Goal: Obtain resource: Download file/media

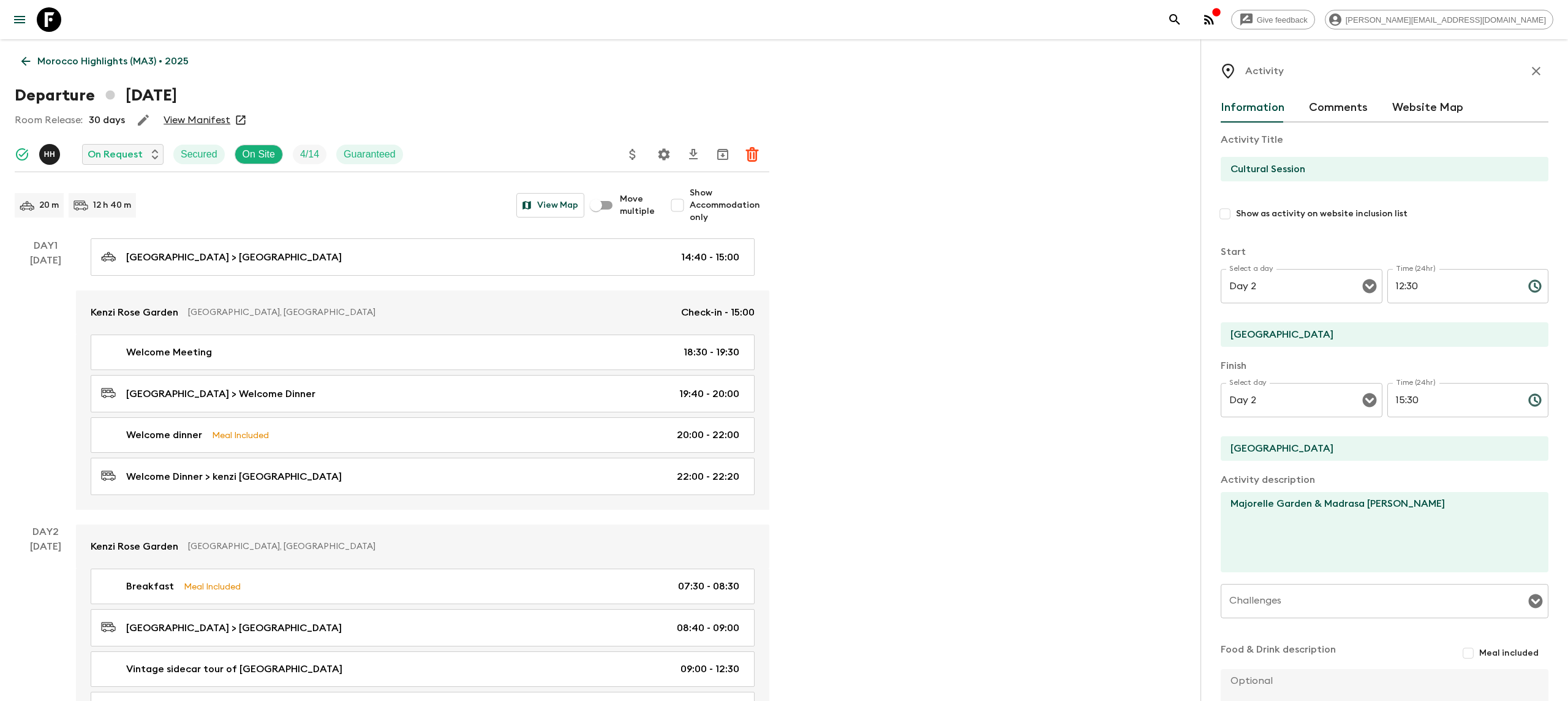
click at [47, 21] on icon at bounding box center [49, 19] width 24 height 24
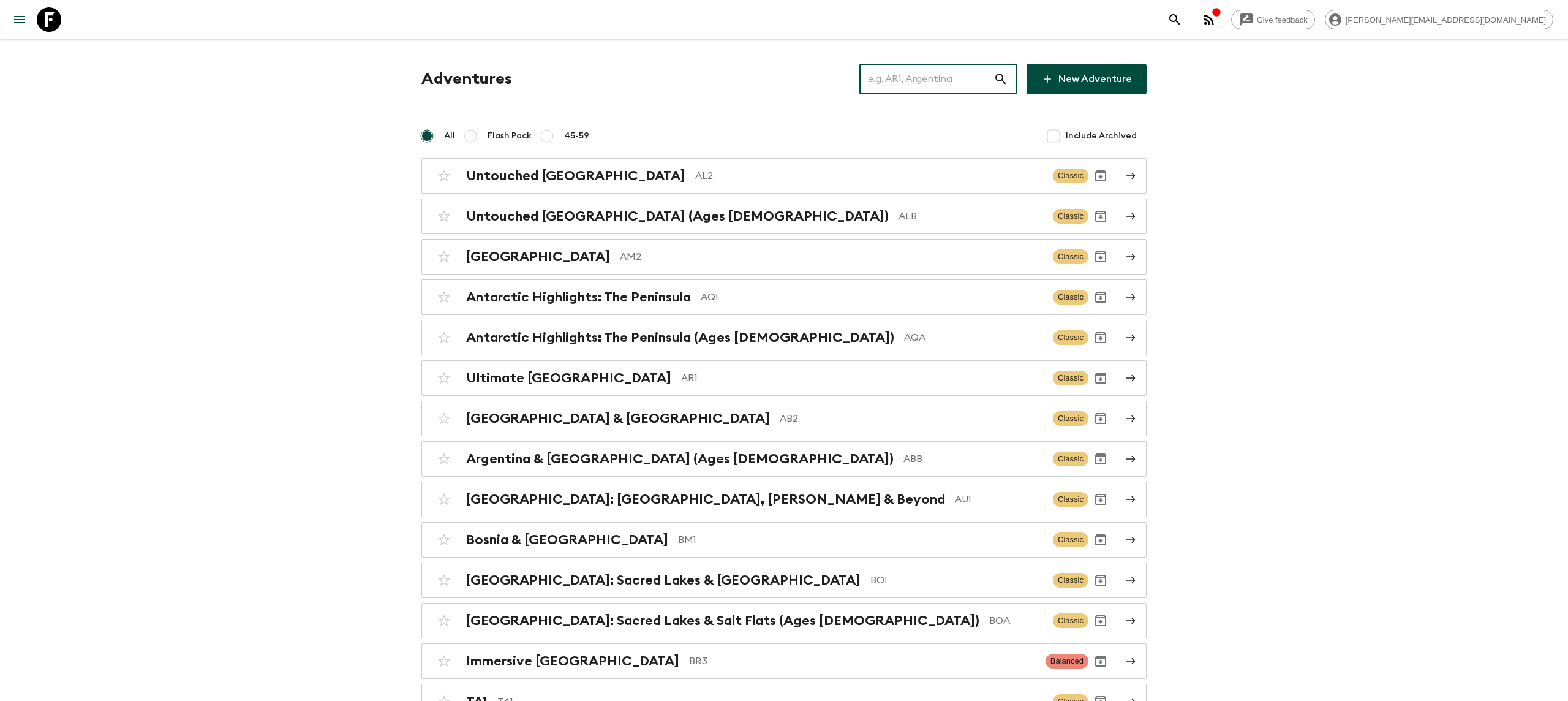
click at [950, 78] on input "text" at bounding box center [926, 78] width 134 height 35
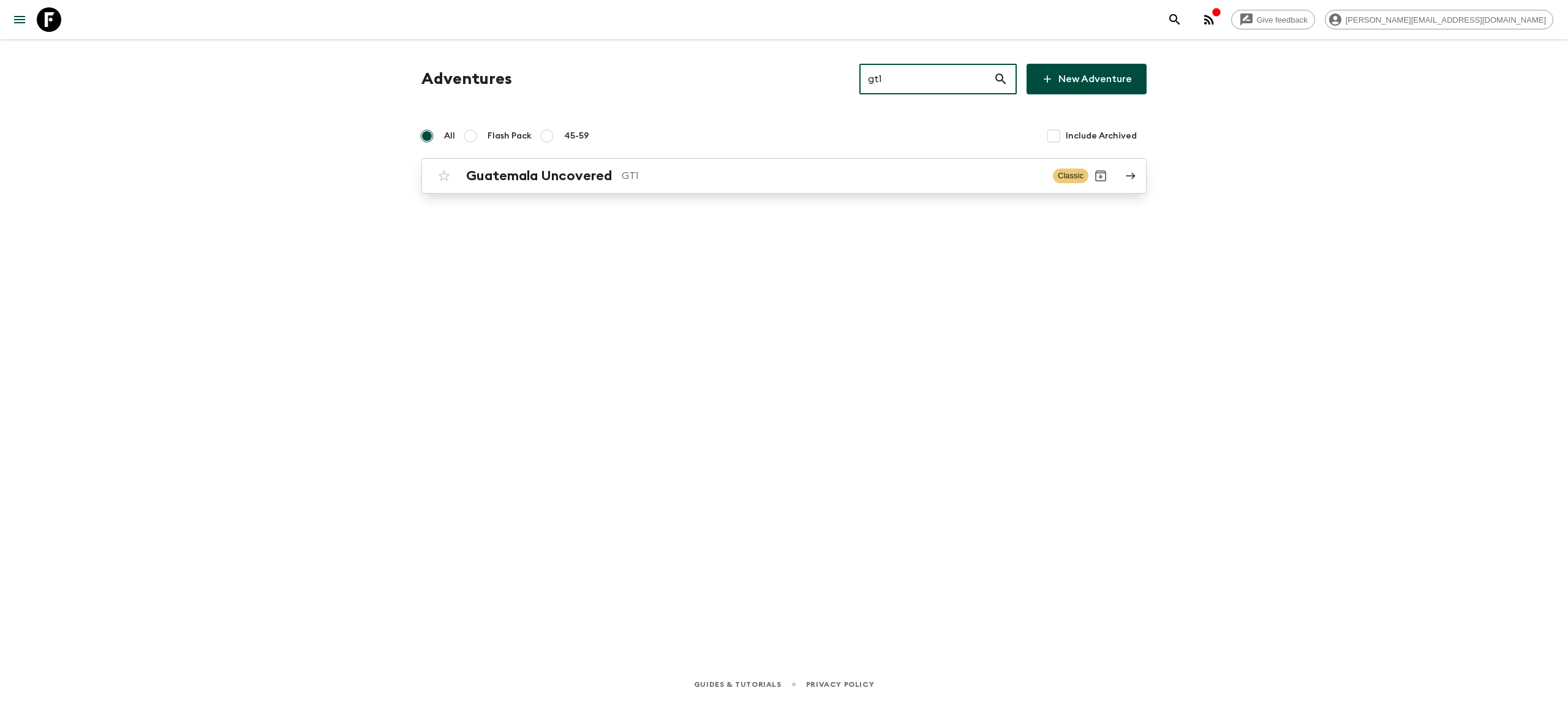
type input "gt1"
click at [661, 169] on p "GT1" at bounding box center [832, 175] width 421 height 14
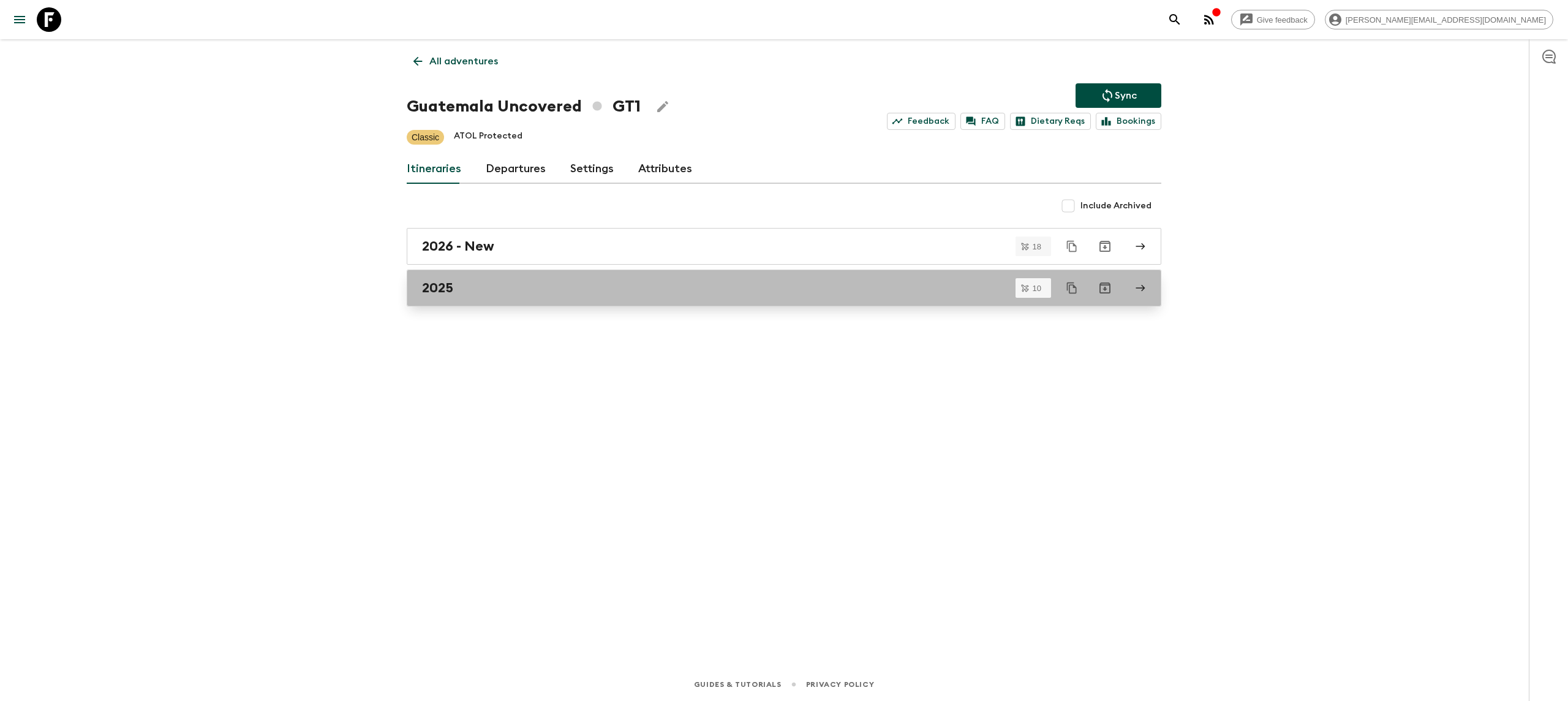
click at [490, 292] on div "2025" at bounding box center [773, 287] width 701 height 16
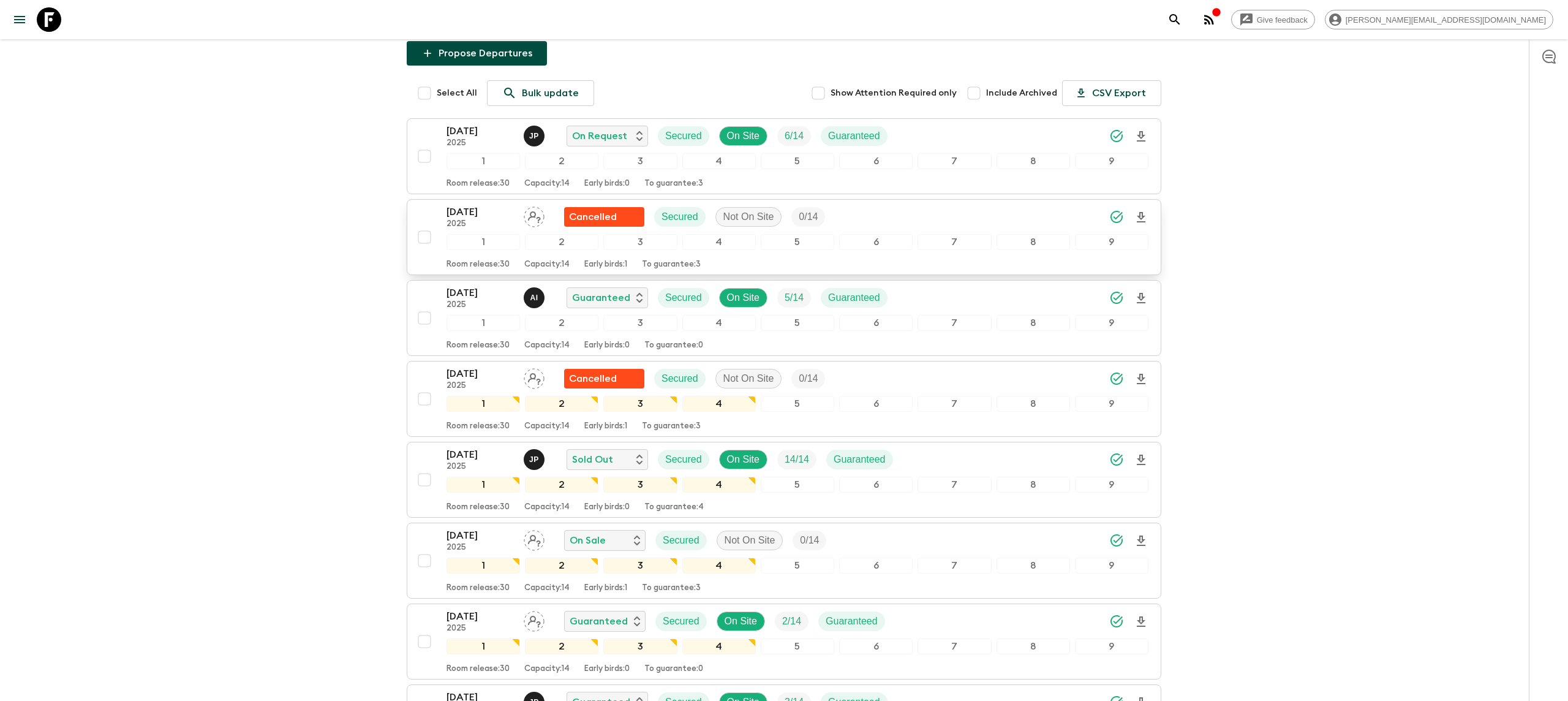
scroll to position [130, 0]
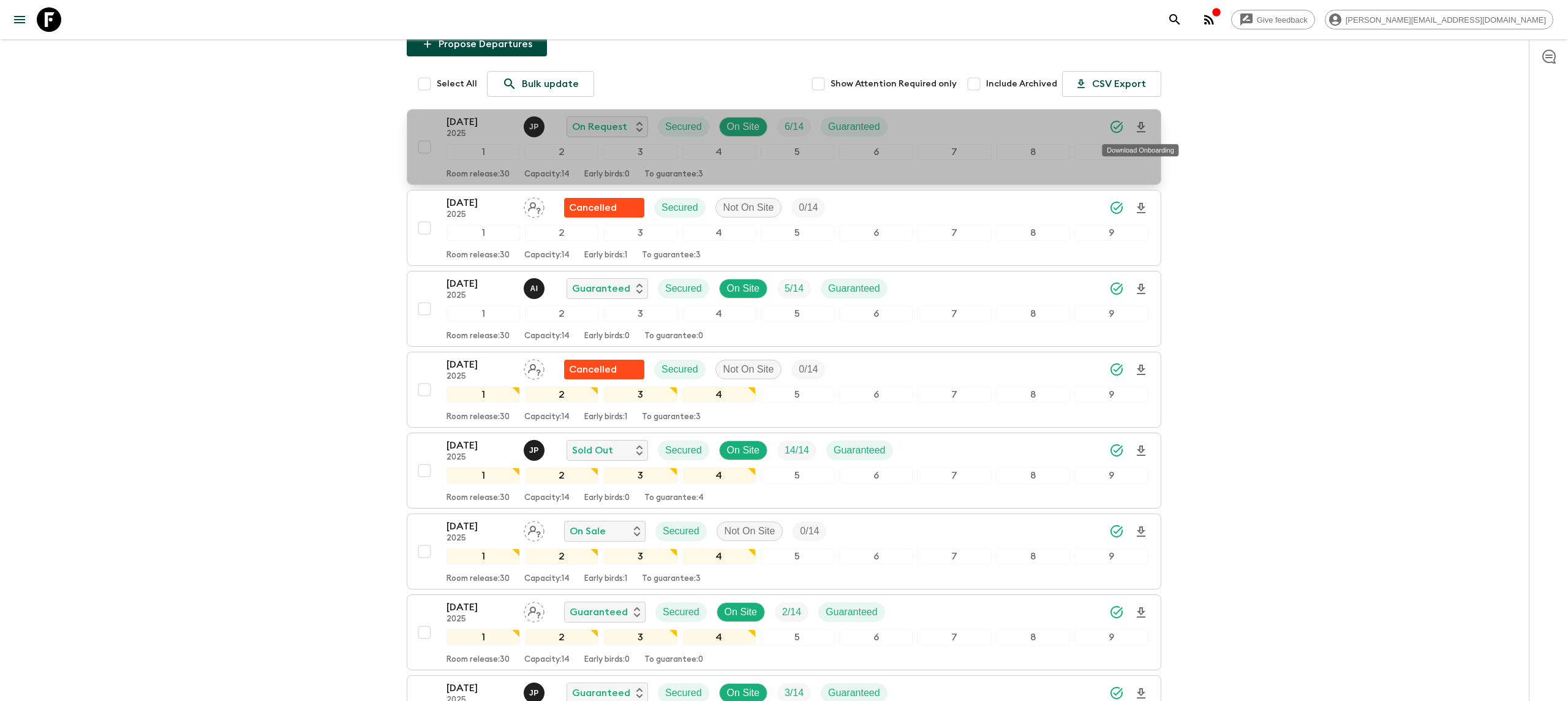
click at [1137, 126] on icon "Download Onboarding" at bounding box center [1140, 126] width 14 height 14
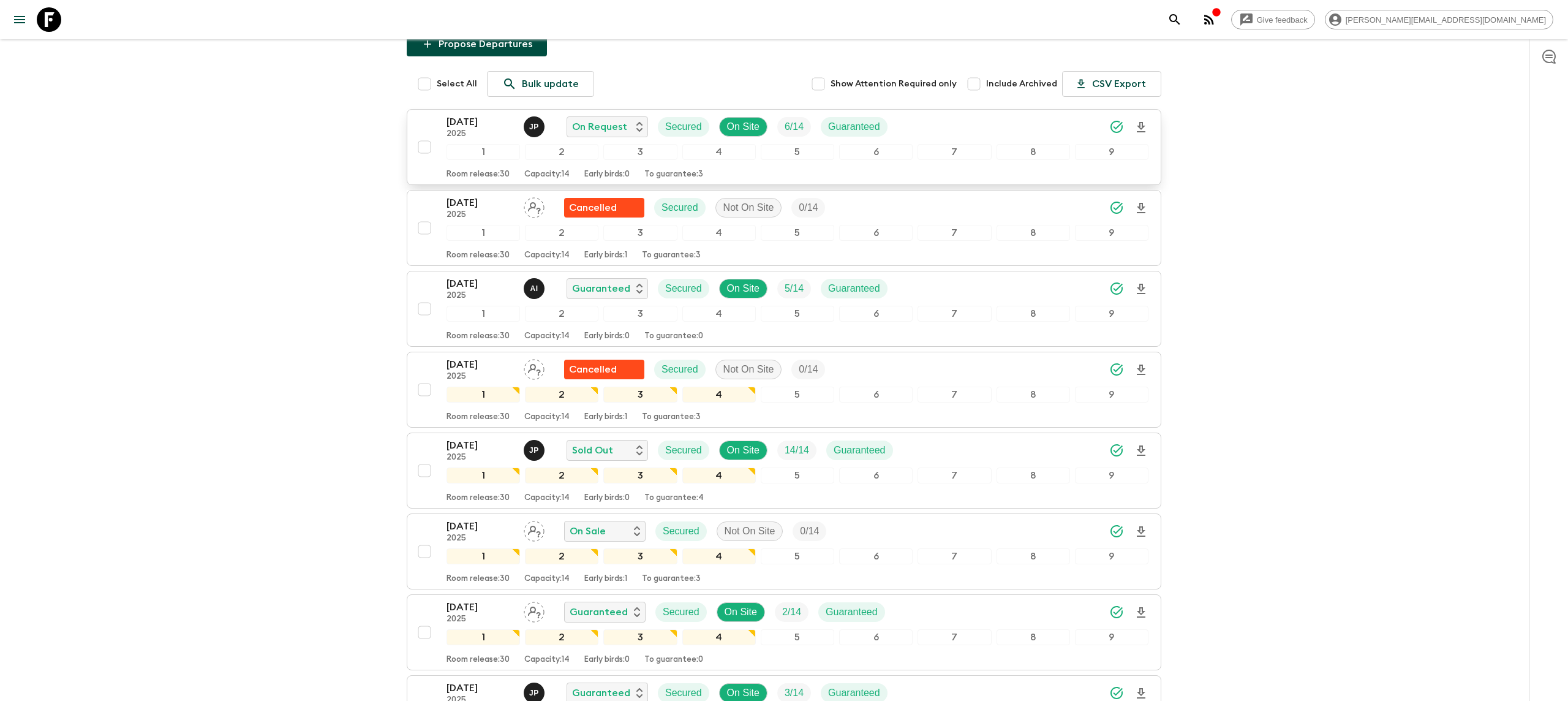
click at [50, 25] on icon at bounding box center [49, 19] width 24 height 24
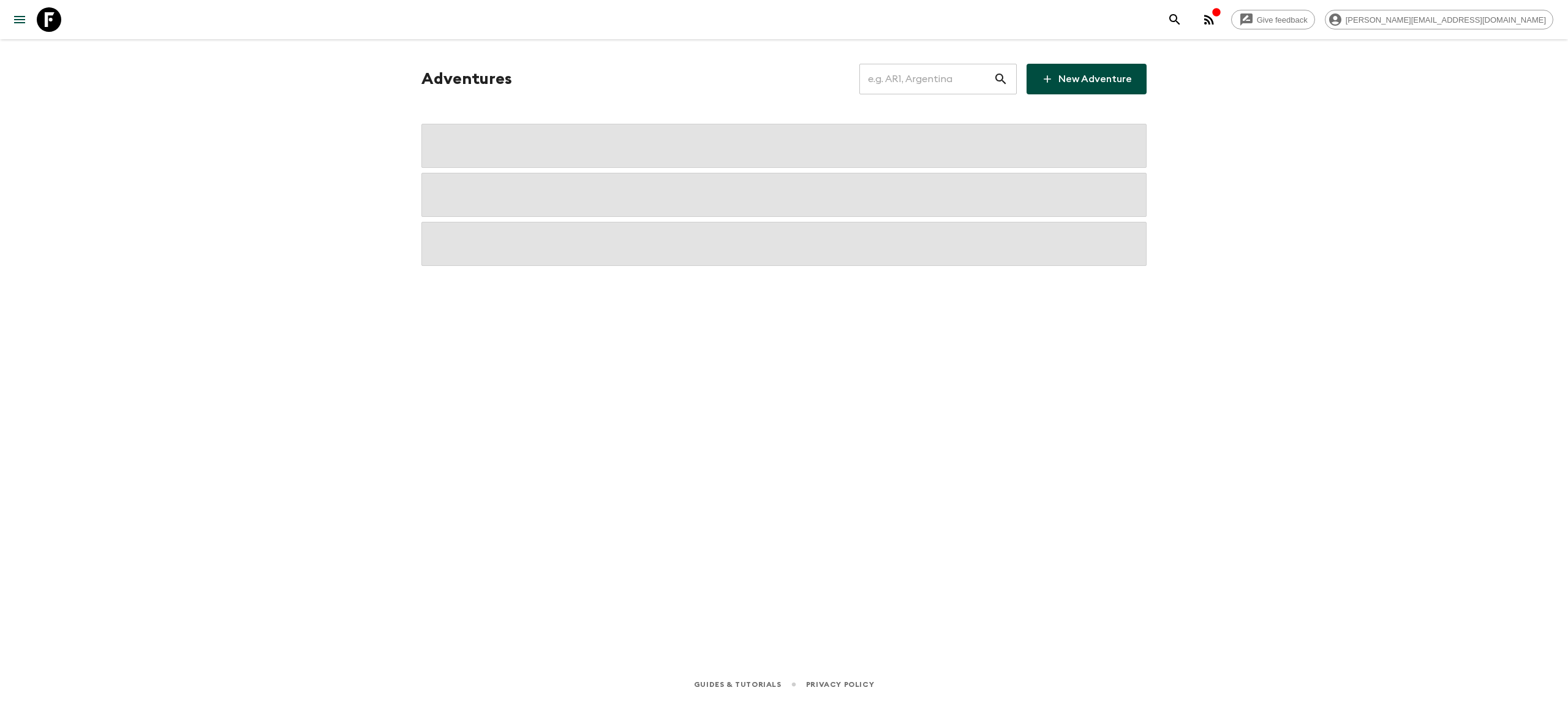
click at [918, 74] on input "text" at bounding box center [926, 78] width 134 height 35
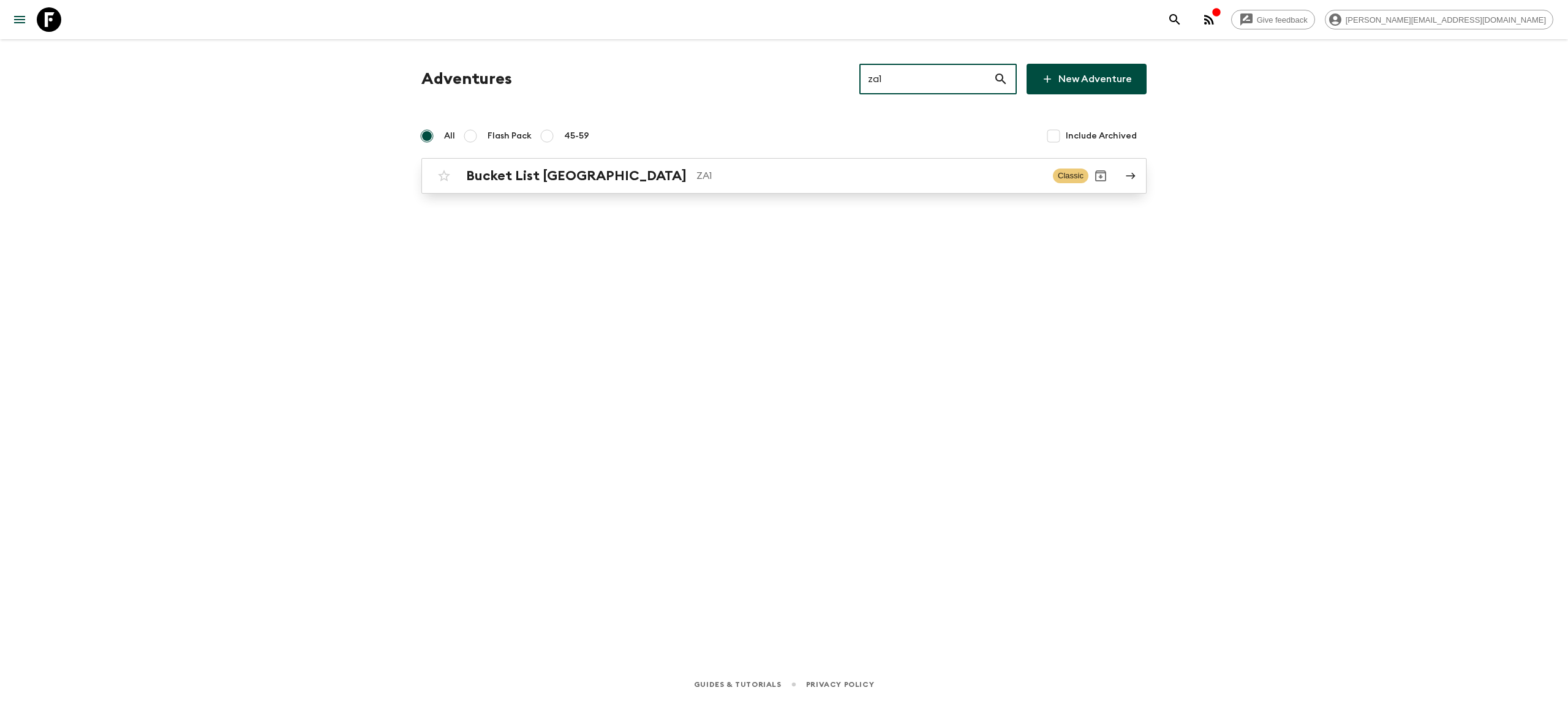
type input "za1"
click at [526, 188] on link "Bucket List [GEOGRAPHIC_DATA] ZA1 Classic" at bounding box center [784, 176] width 725 height 35
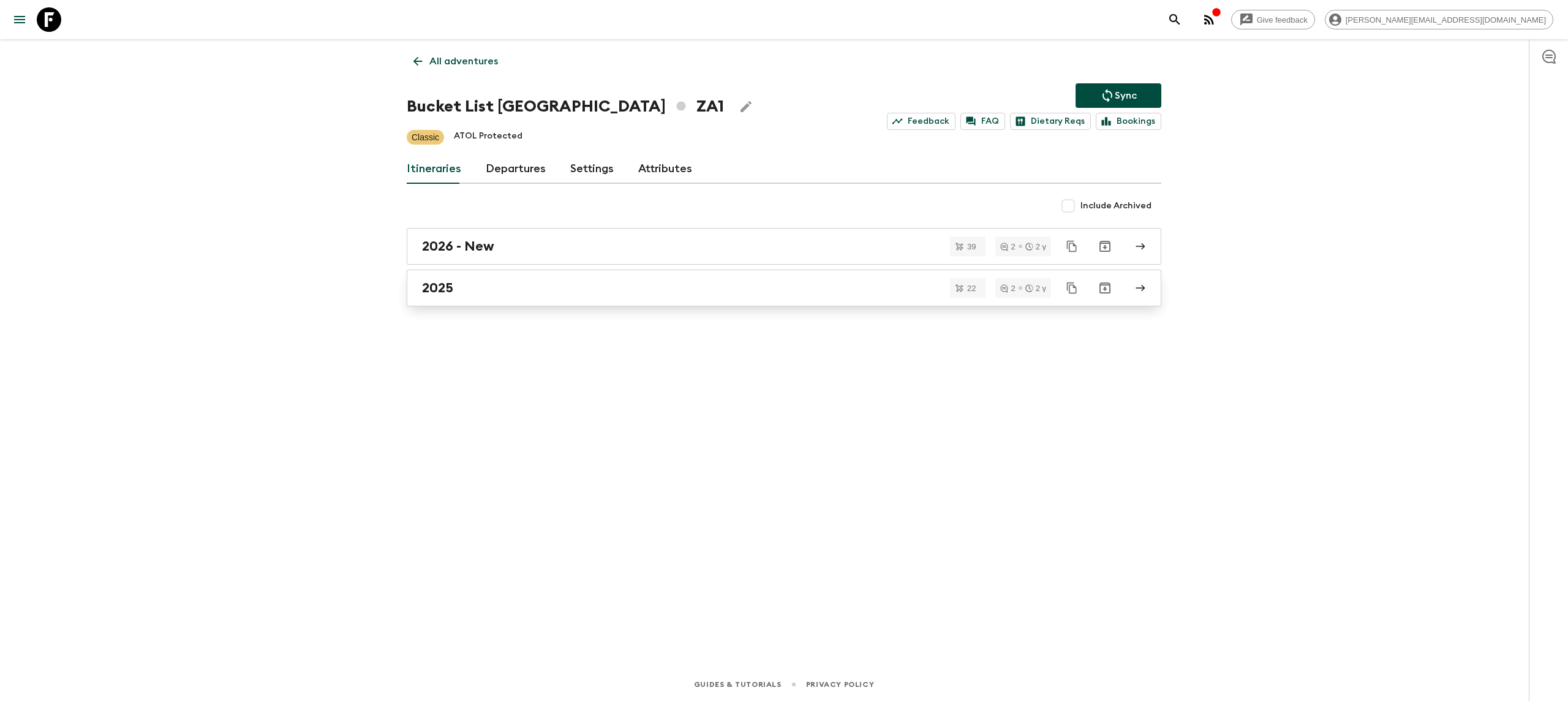
click at [514, 275] on link "2025" at bounding box center [784, 288] width 754 height 37
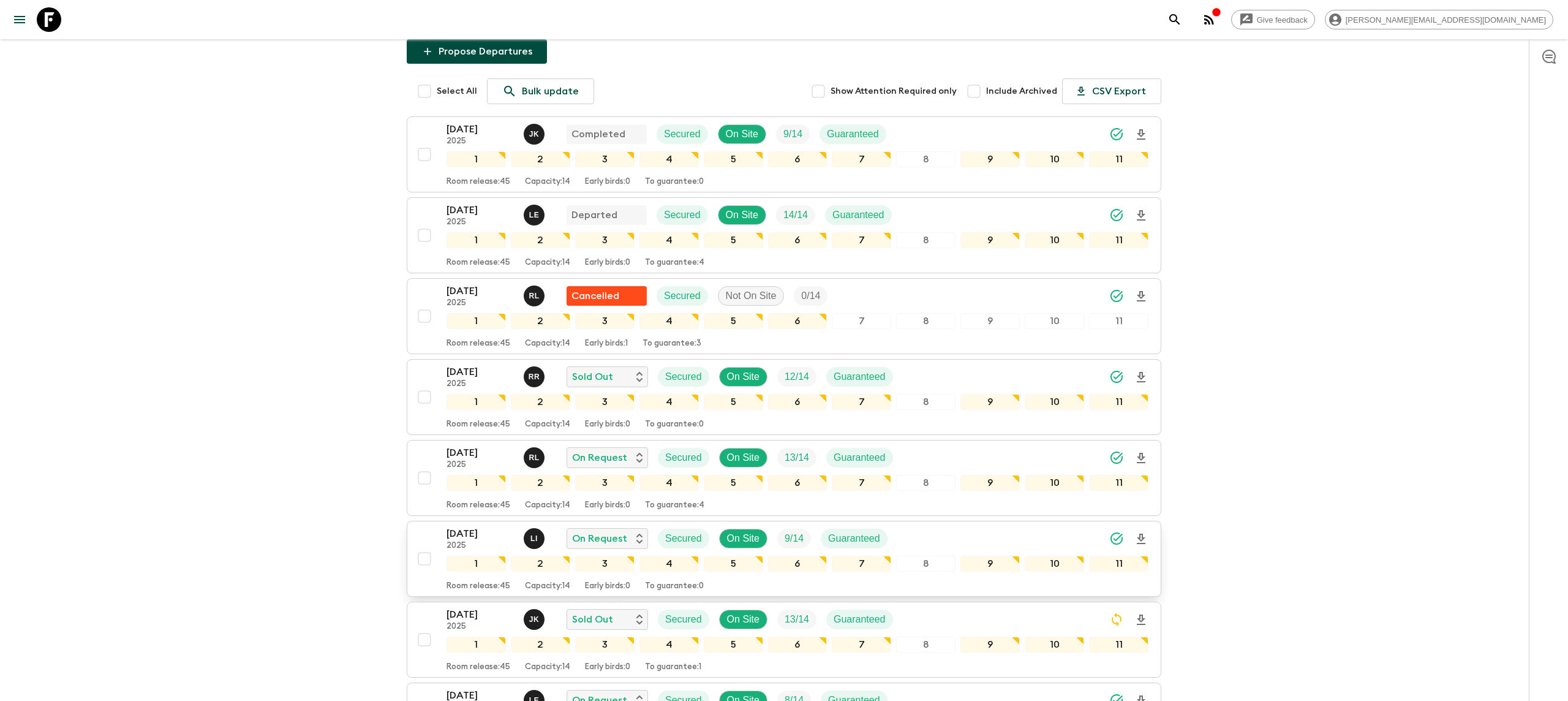
scroll to position [245, 0]
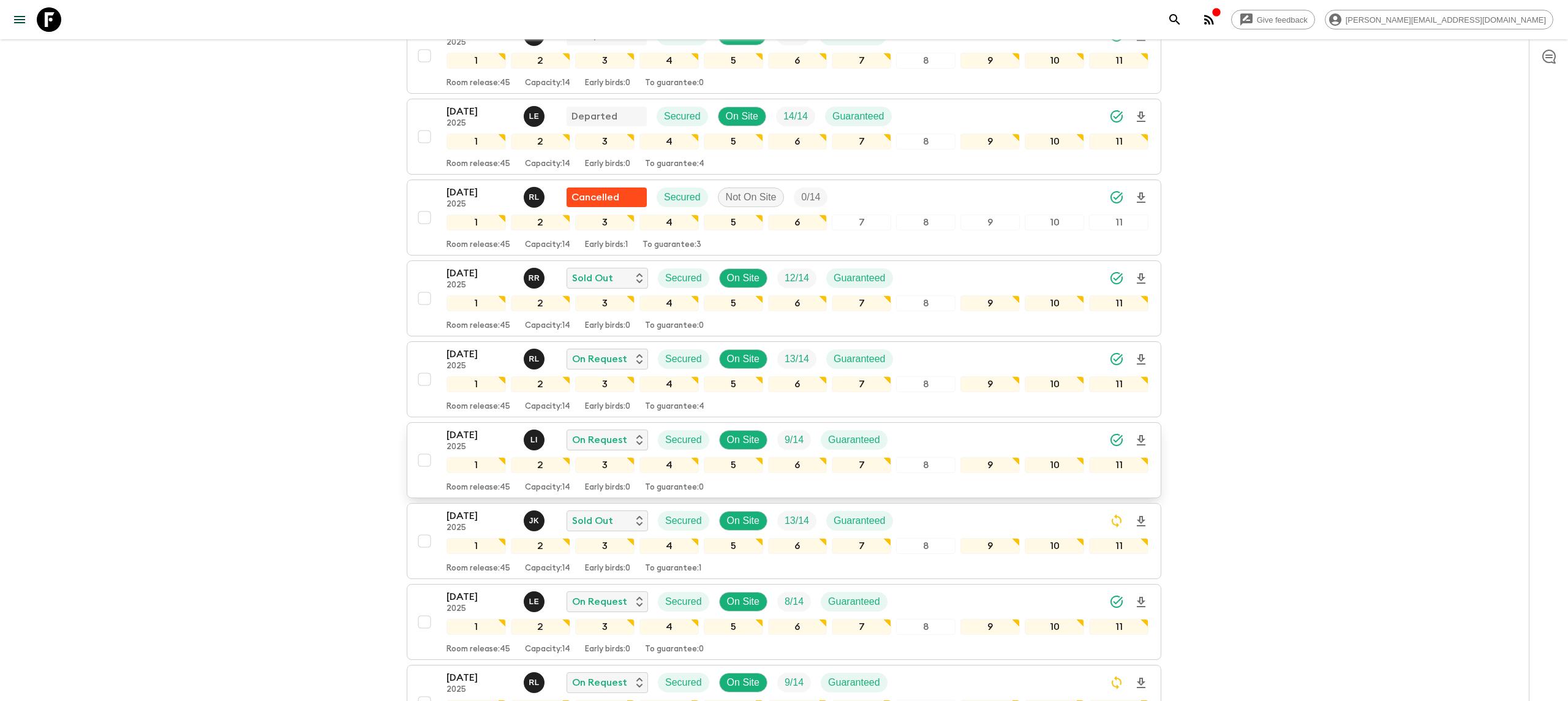
click at [472, 427] on p "[DATE]" at bounding box center [480, 434] width 67 height 14
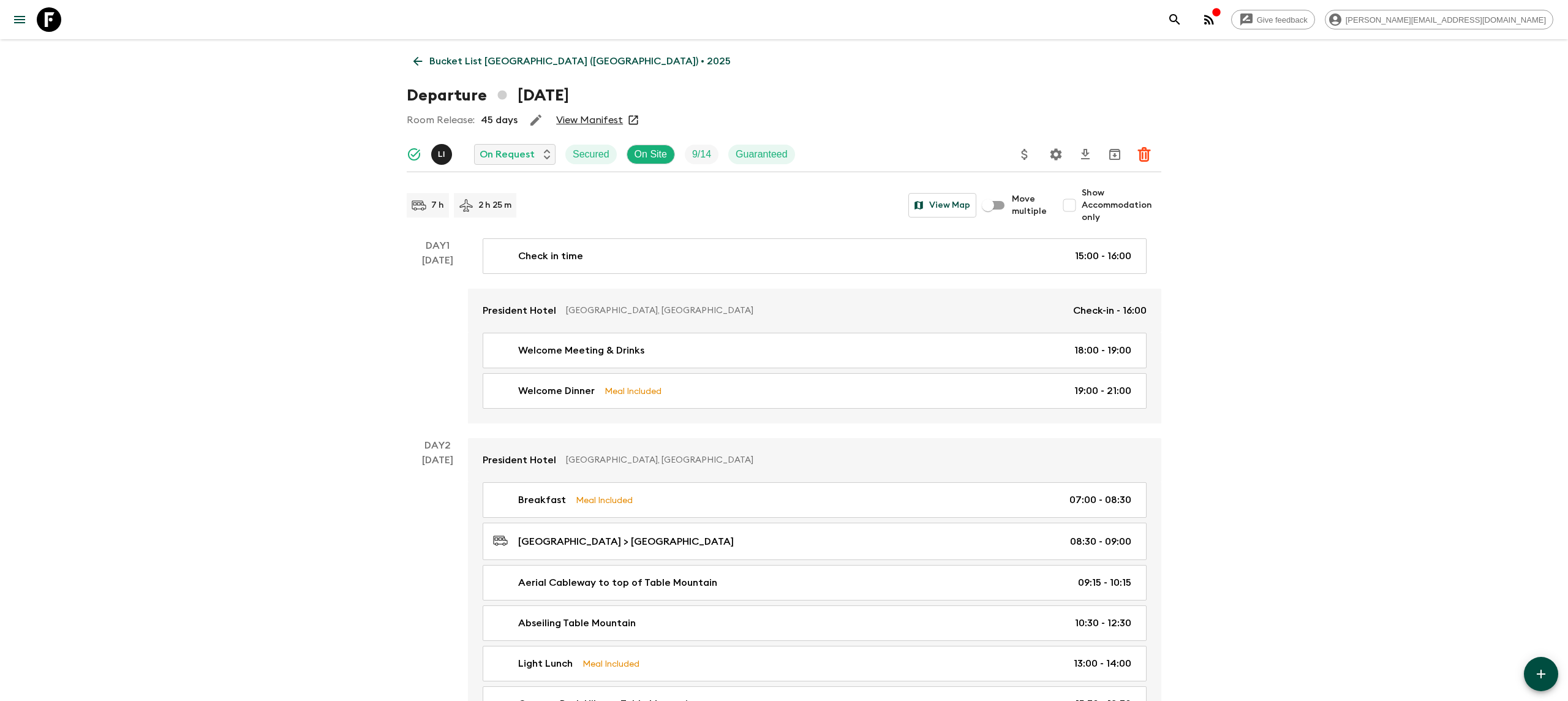
click at [479, 60] on p "Bucket List [GEOGRAPHIC_DATA] ([GEOGRAPHIC_DATA]) • 2025" at bounding box center [581, 61] width 302 height 14
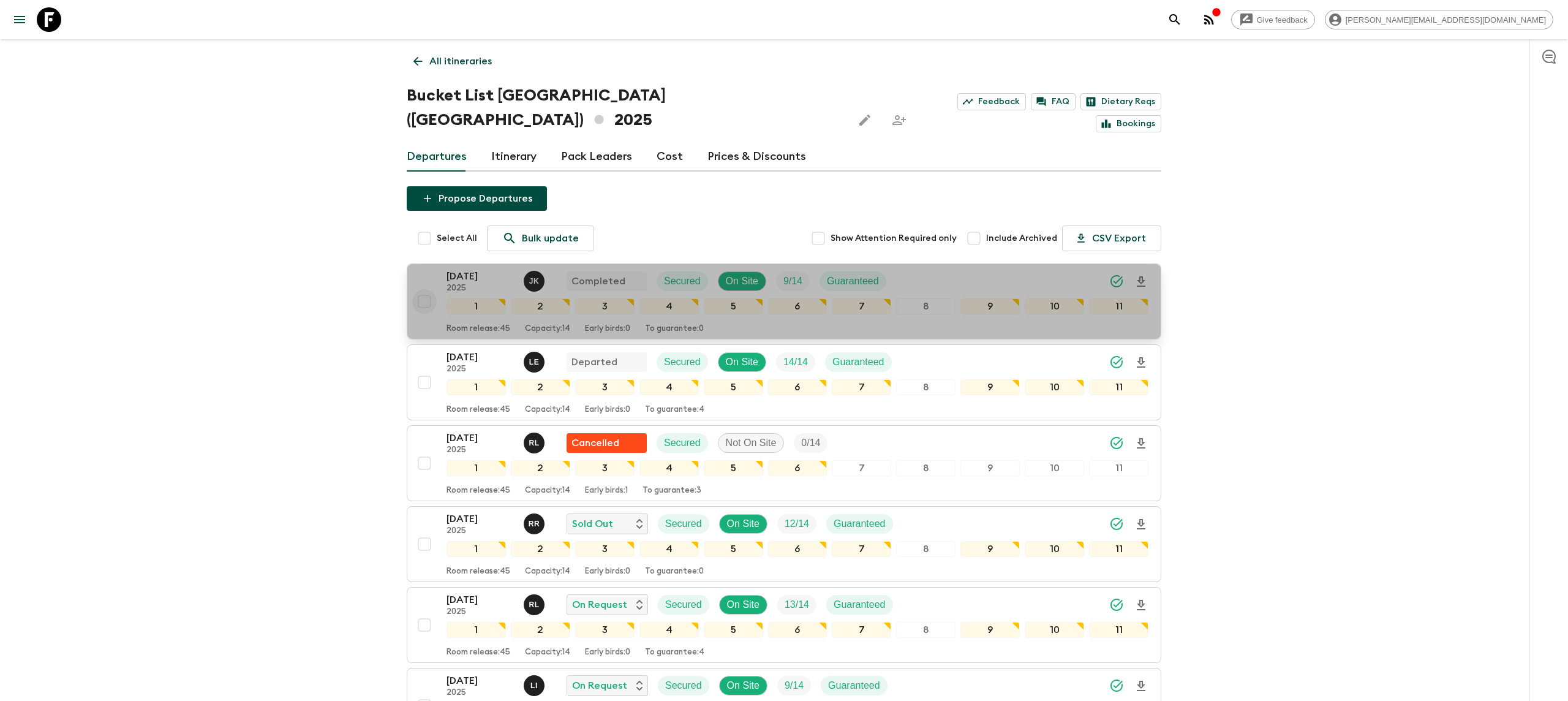
click at [425, 289] on input "checkbox" at bounding box center [424, 301] width 24 height 24
checkbox input "true"
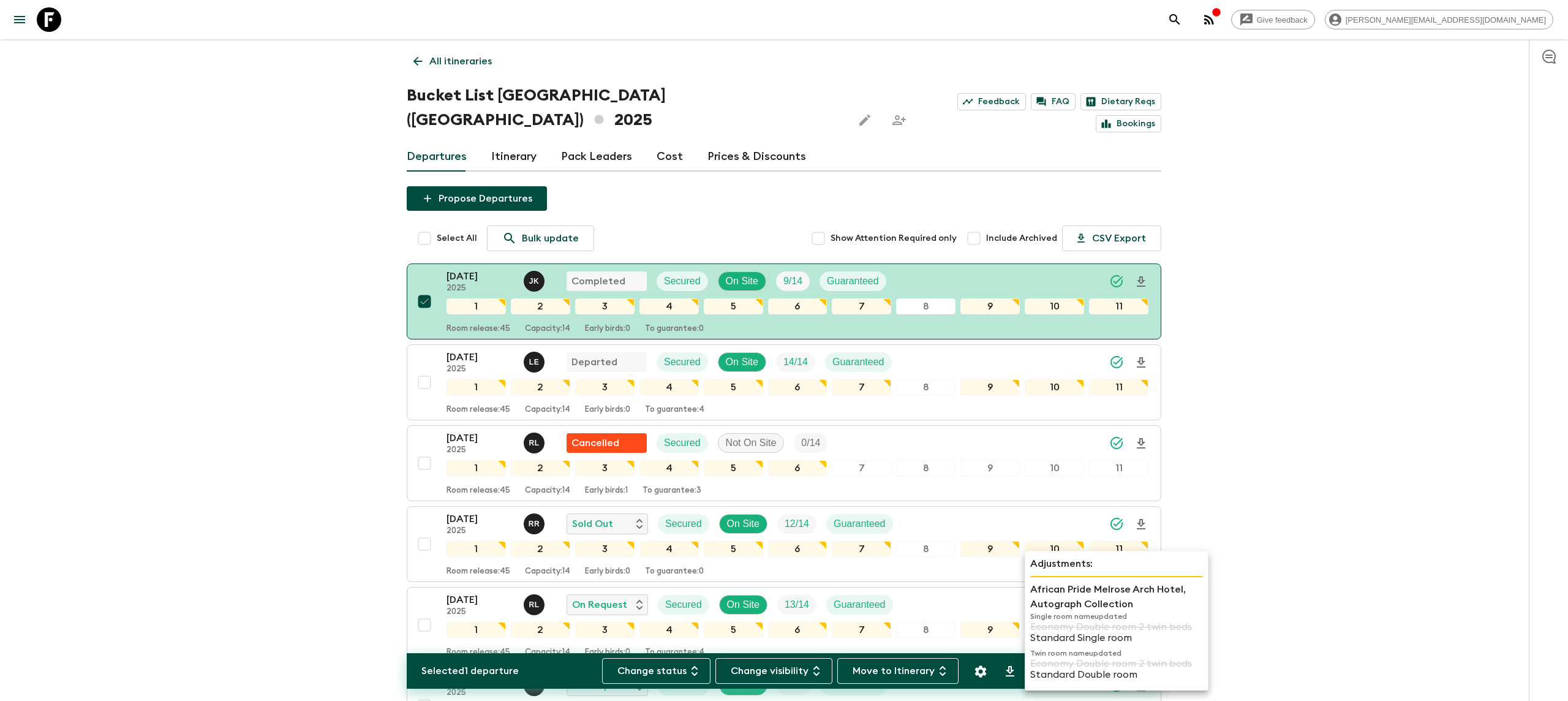
click at [1037, 672] on p "Standard Double room" at bounding box center [1116, 674] width 173 height 11
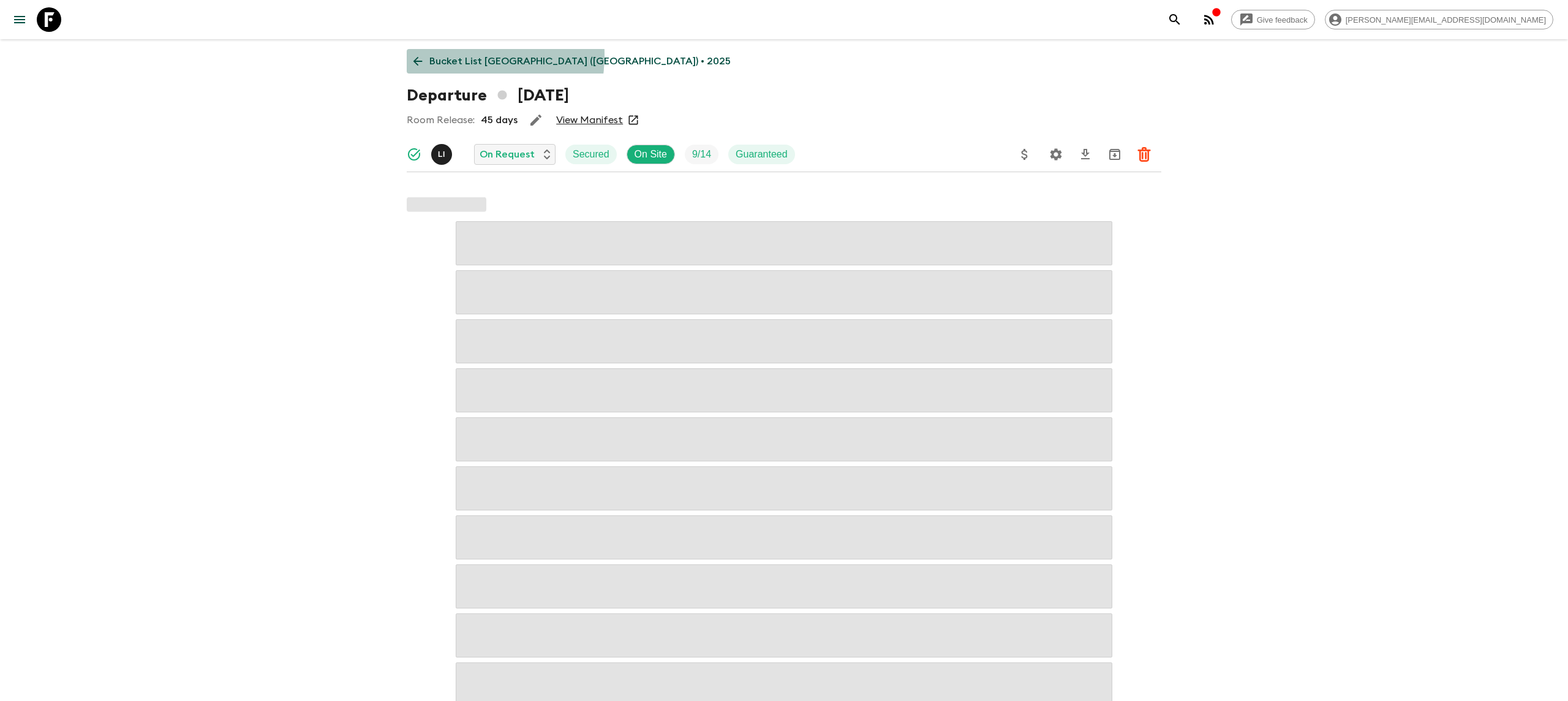
click at [439, 55] on p "Bucket List [GEOGRAPHIC_DATA] ([GEOGRAPHIC_DATA]) • 2025" at bounding box center [581, 61] width 302 height 14
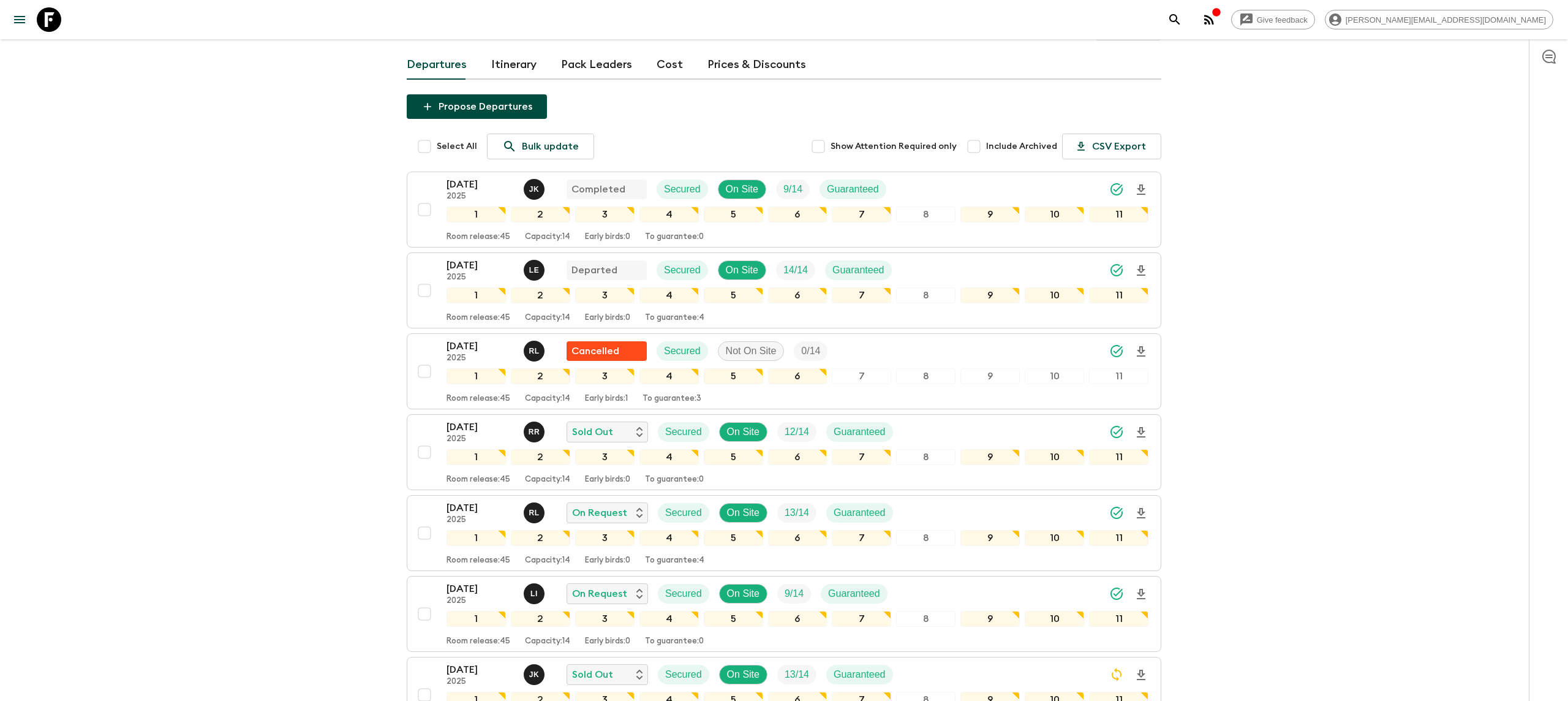
scroll to position [115, 0]
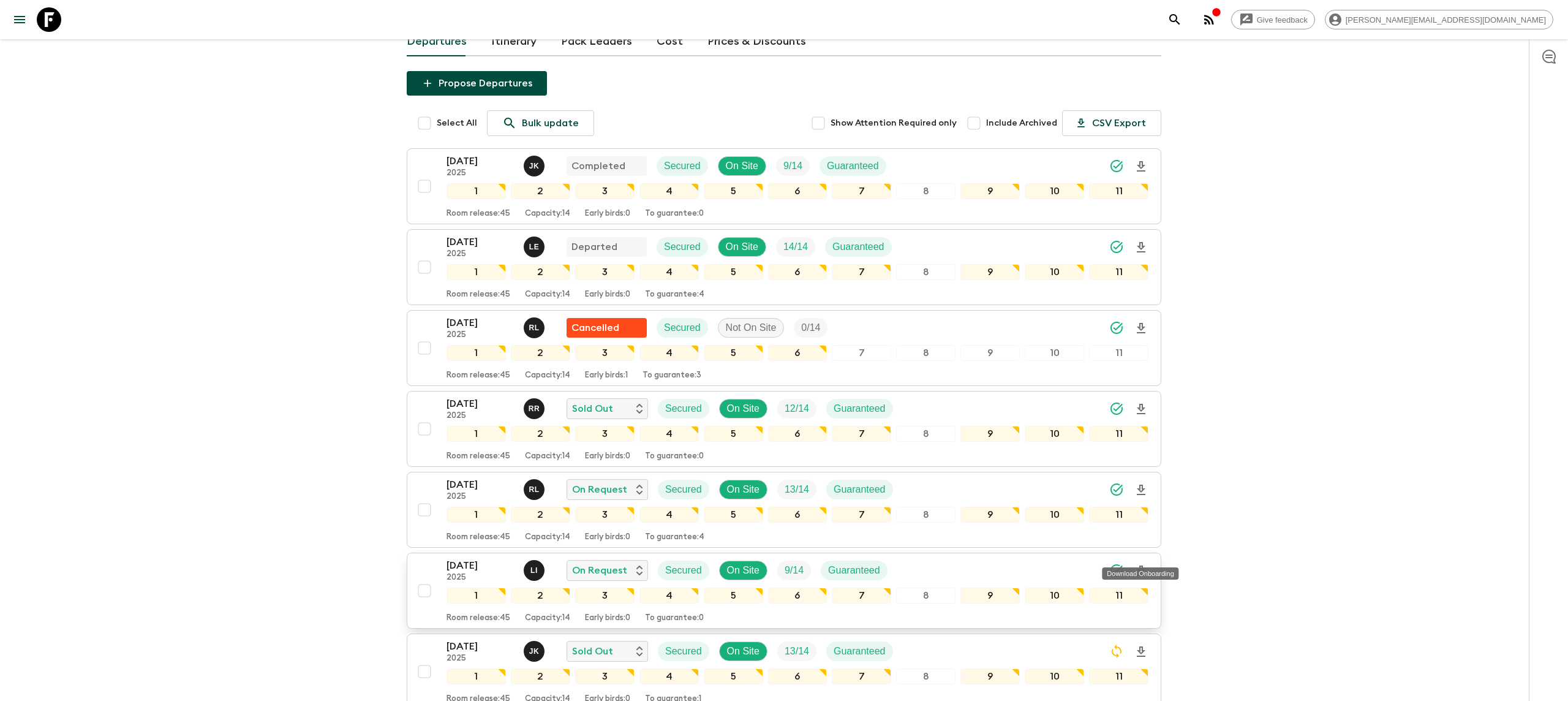
click at [1143, 564] on icon "Download Onboarding" at bounding box center [1140, 570] width 14 height 14
click at [48, 22] on icon at bounding box center [49, 19] width 24 height 24
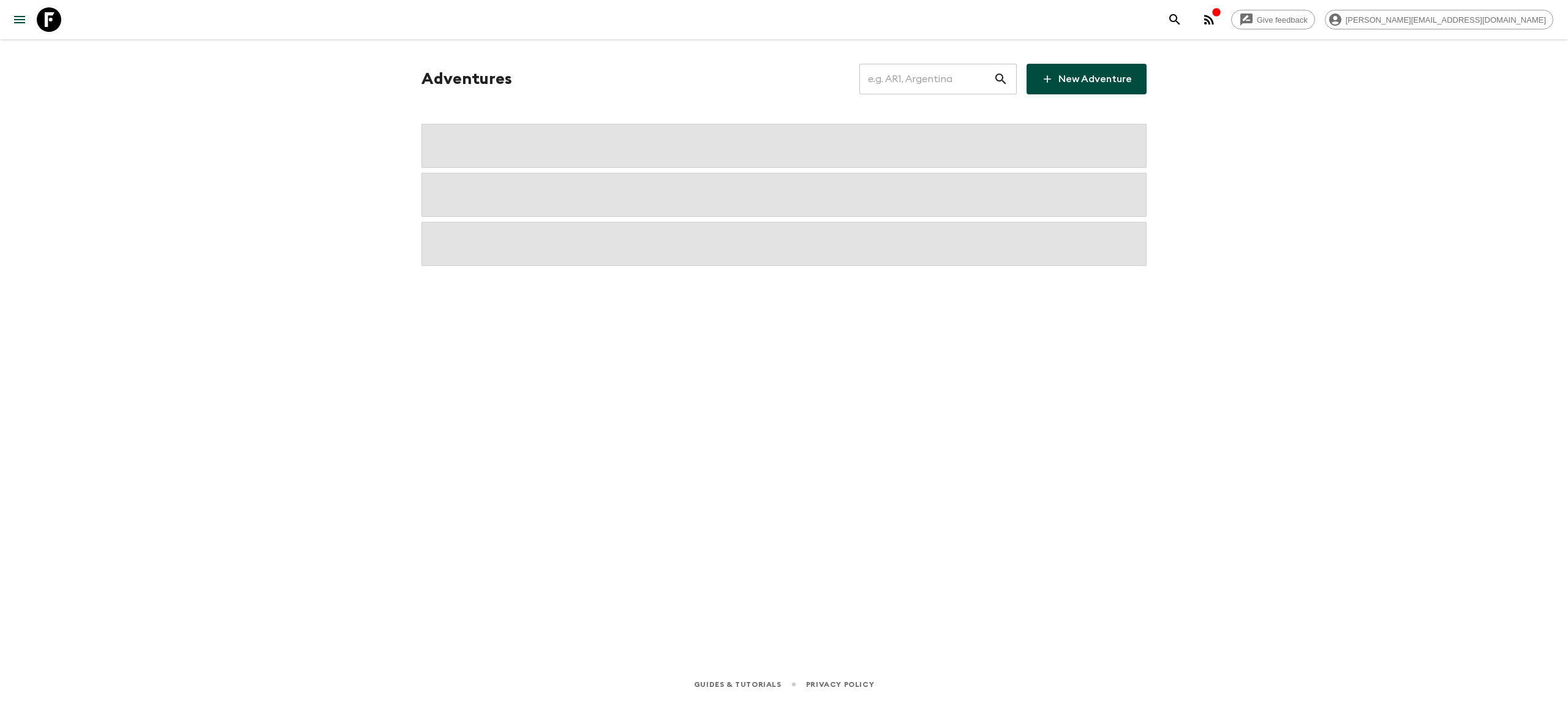
click at [912, 88] on input "text" at bounding box center [926, 78] width 134 height 35
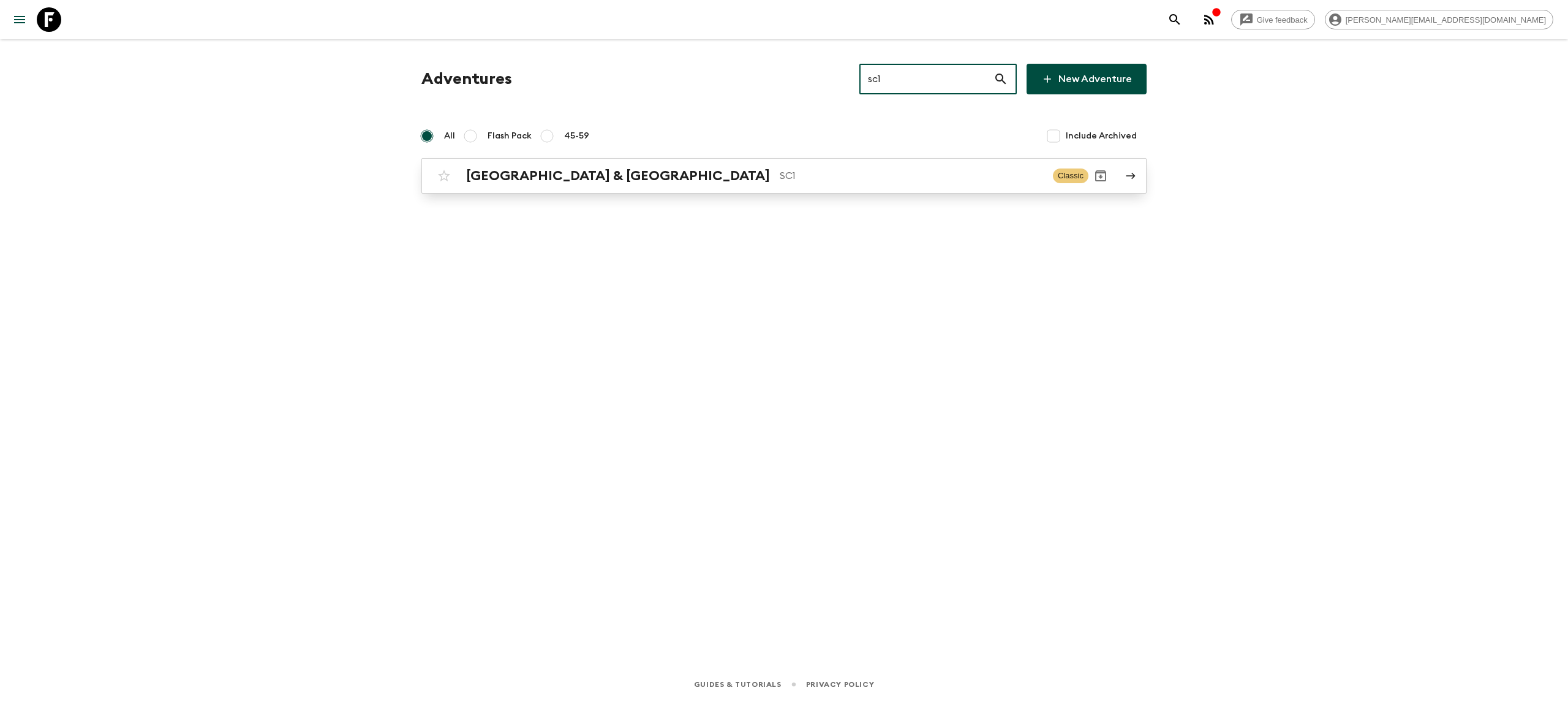
type input "sc1"
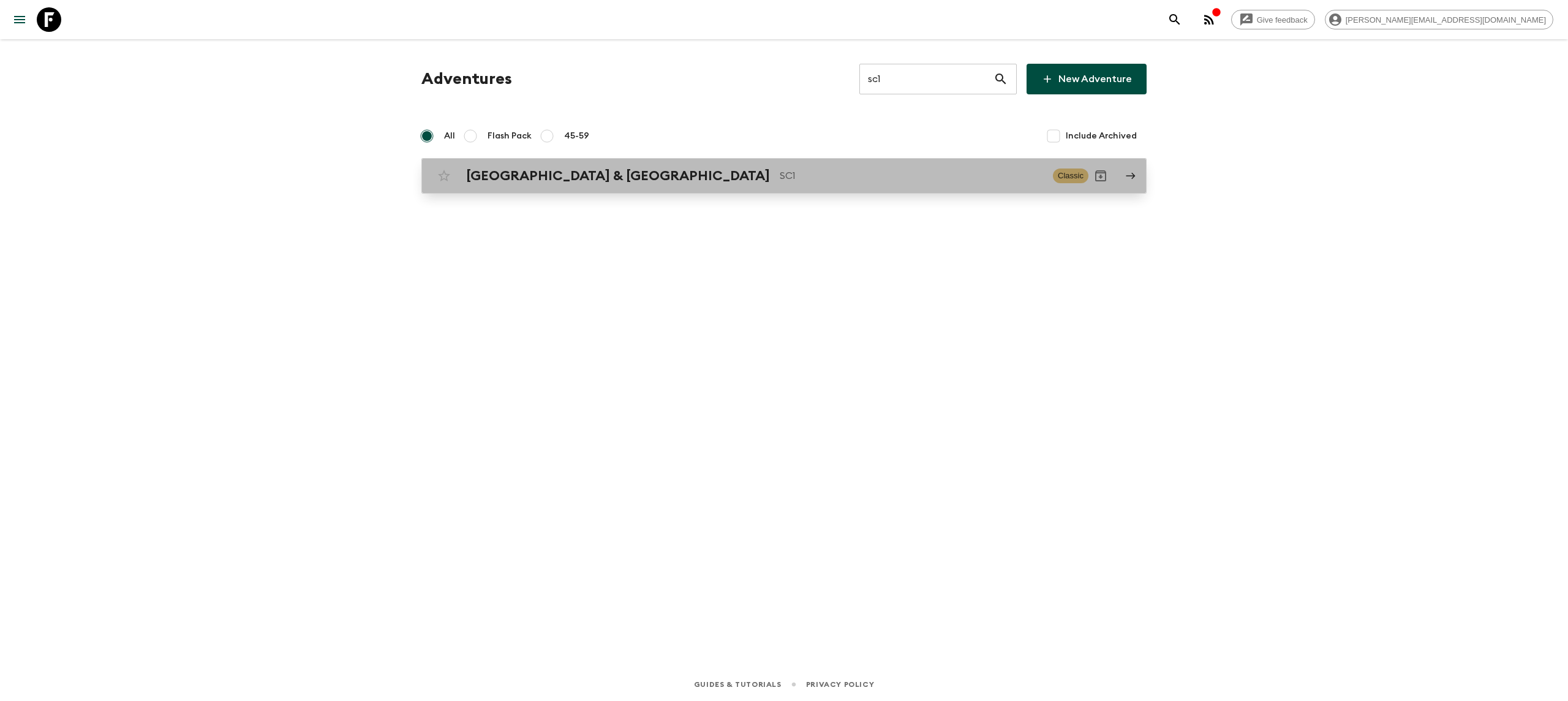
click at [779, 176] on p "SC1" at bounding box center [911, 175] width 264 height 14
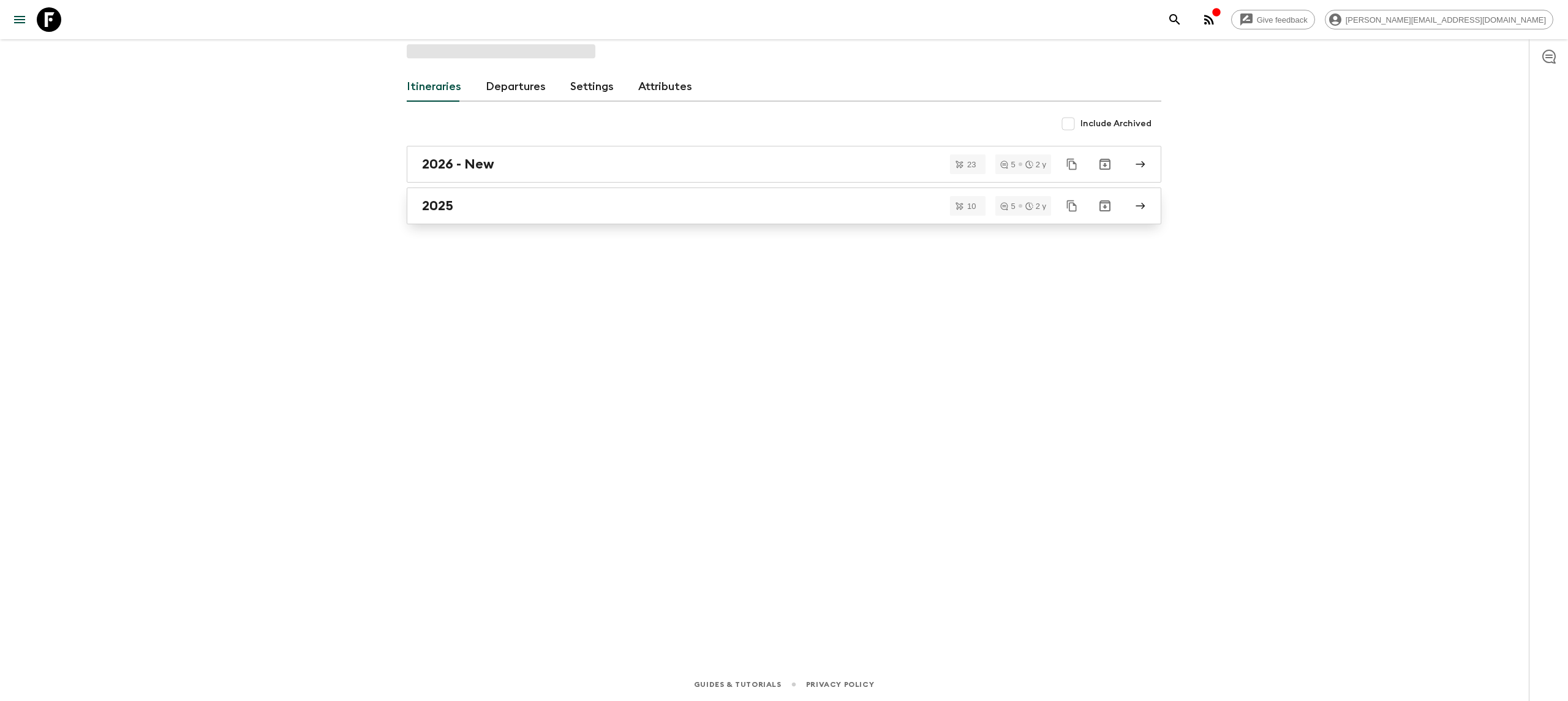
click at [508, 221] on link "2025" at bounding box center [784, 206] width 754 height 37
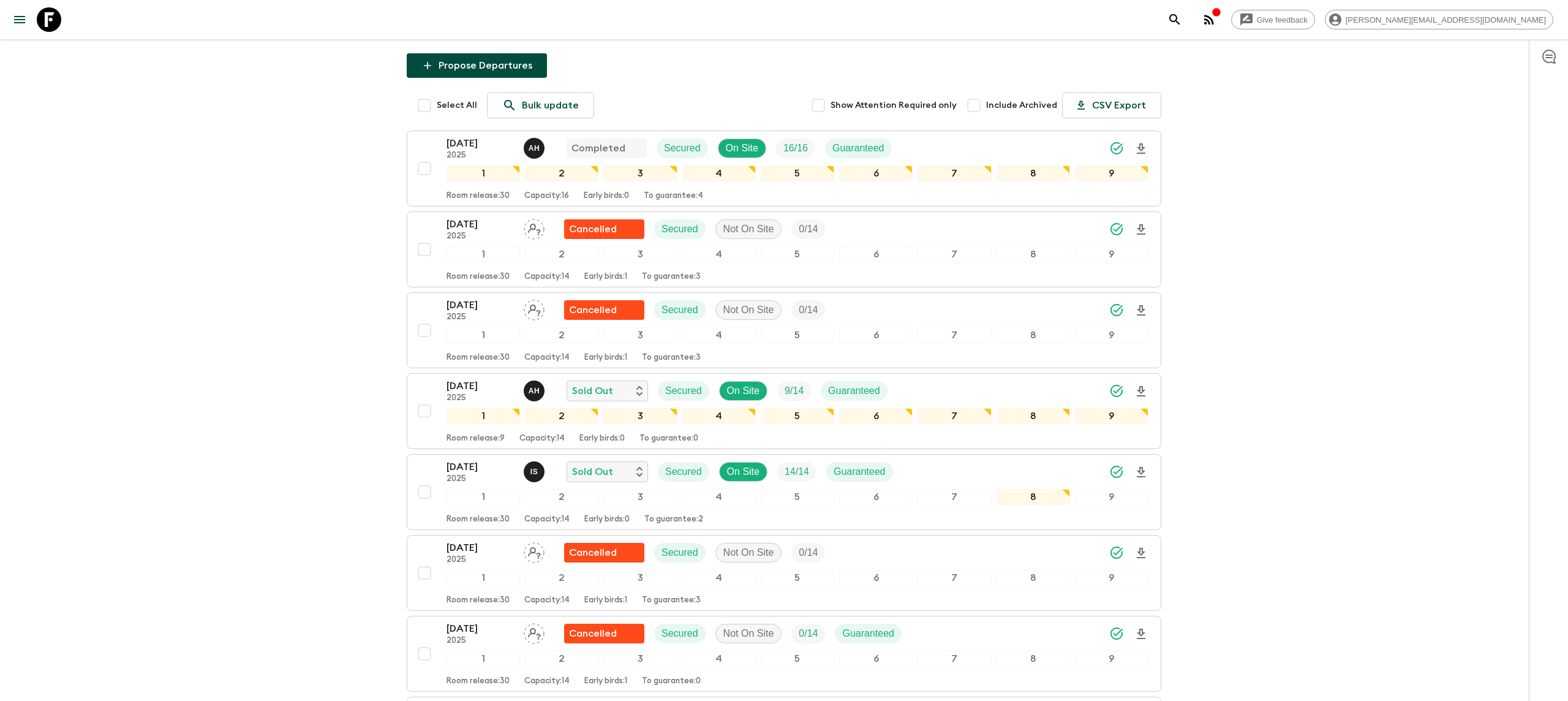
scroll to position [148, 0]
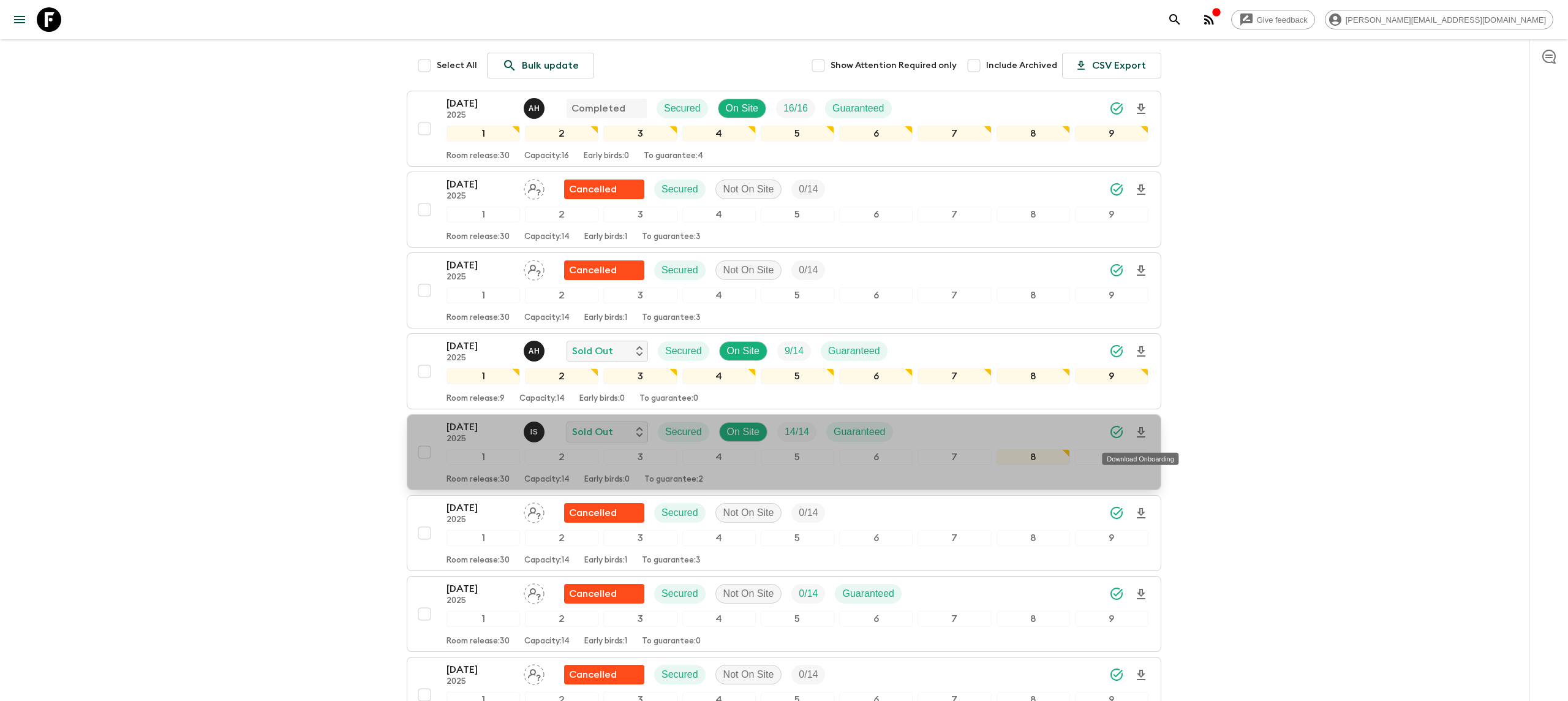
click at [1143, 435] on icon "Download Onboarding" at bounding box center [1141, 432] width 8 height 10
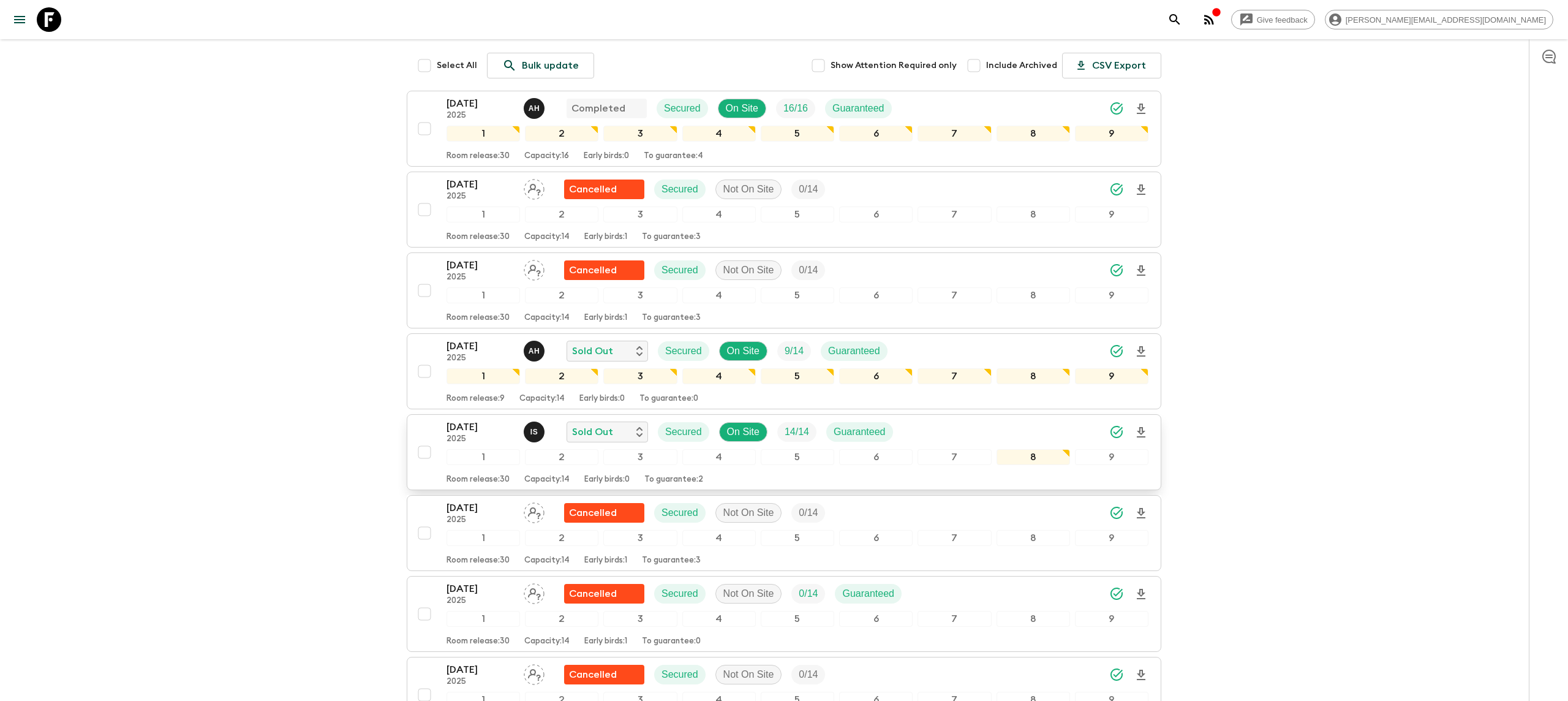
click at [39, 21] on icon at bounding box center [49, 19] width 24 height 24
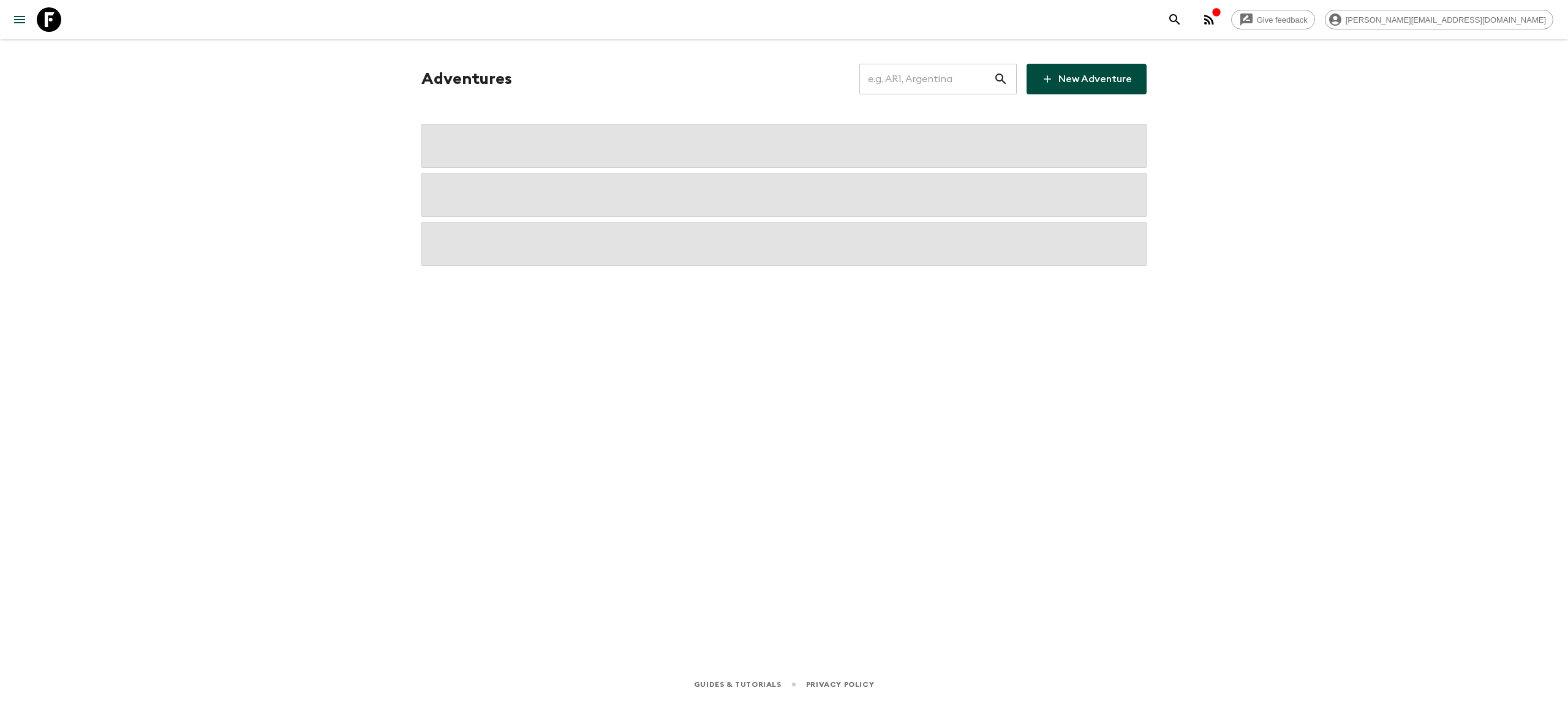
click at [912, 81] on input "text" at bounding box center [926, 78] width 134 height 35
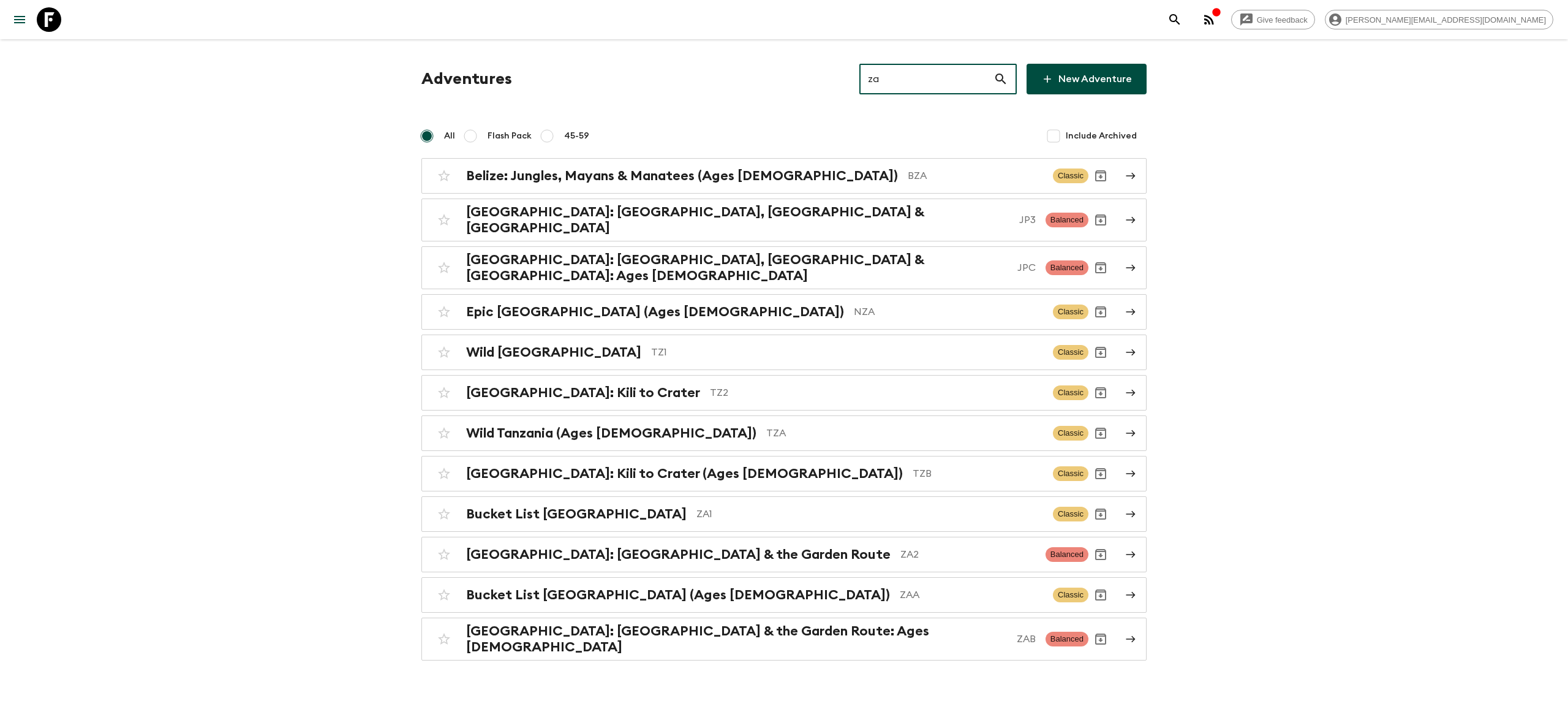
type input "za1"
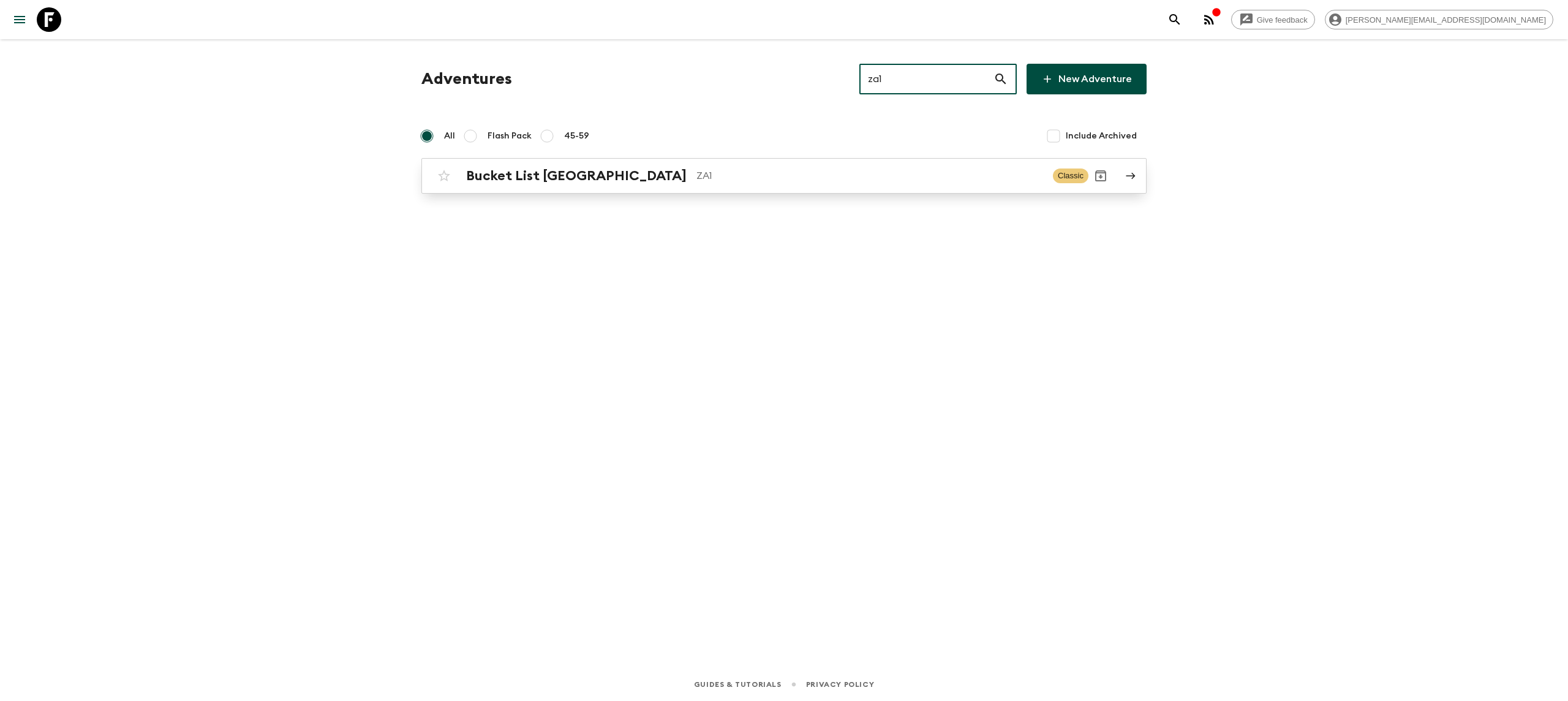
click at [696, 179] on p "ZA1" at bounding box center [869, 175] width 346 height 14
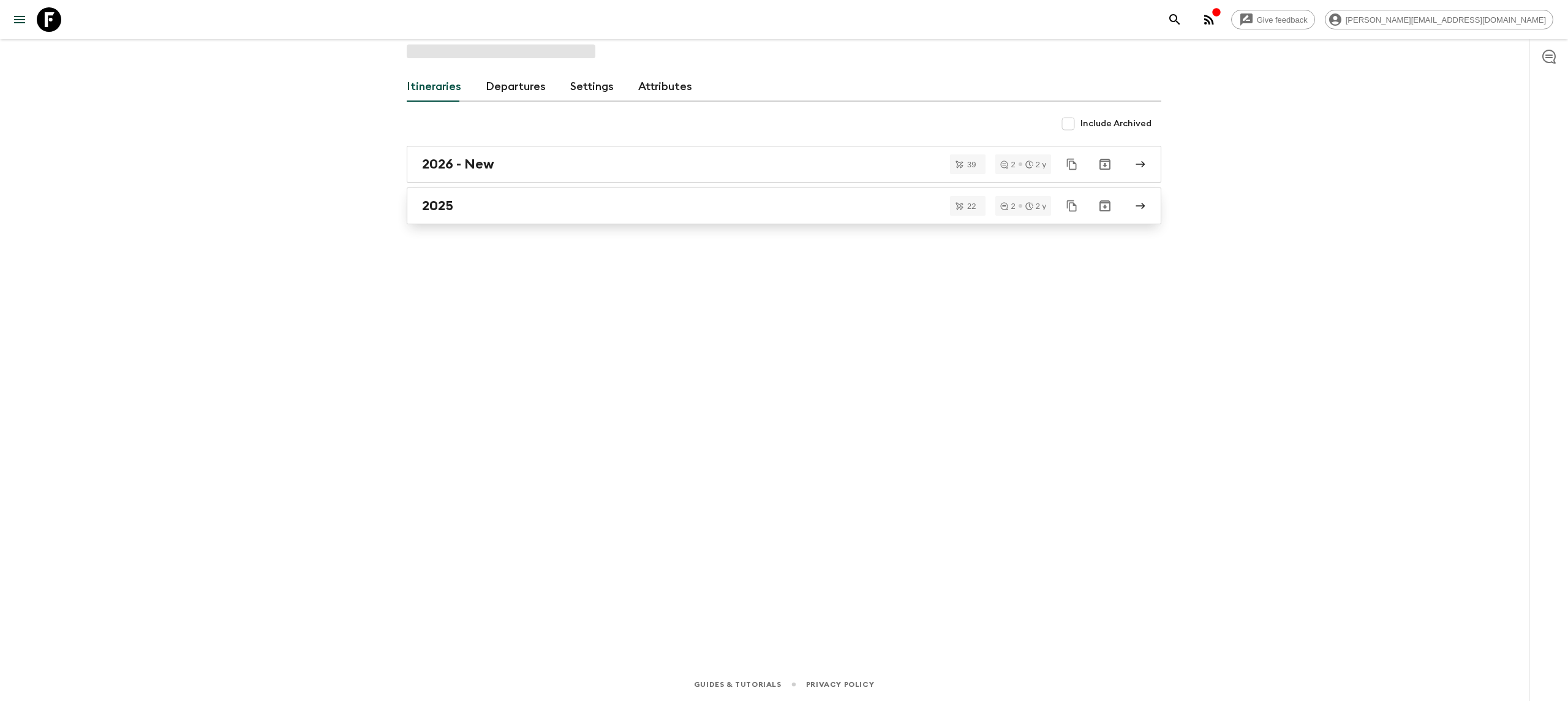
click at [504, 224] on link "2025" at bounding box center [784, 206] width 754 height 37
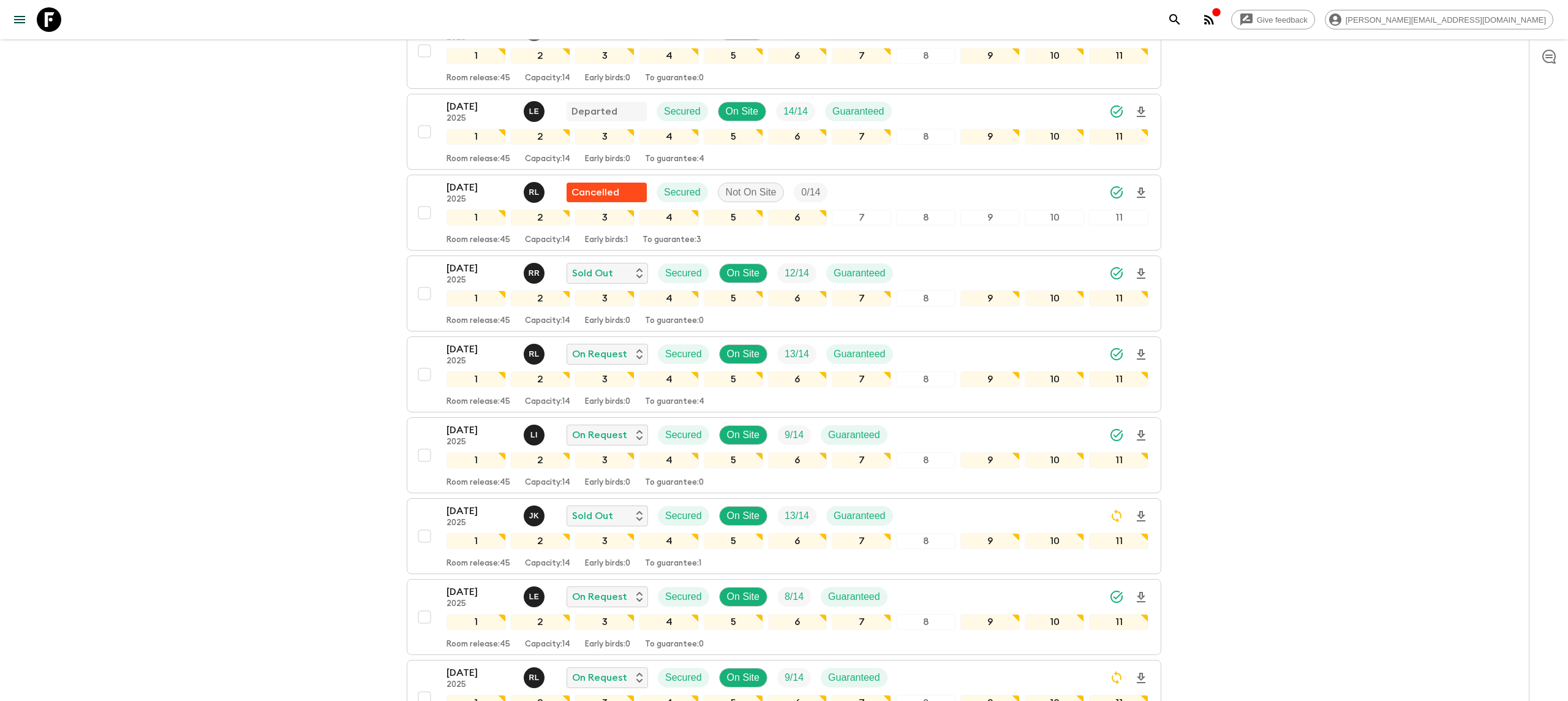
scroll to position [273, 0]
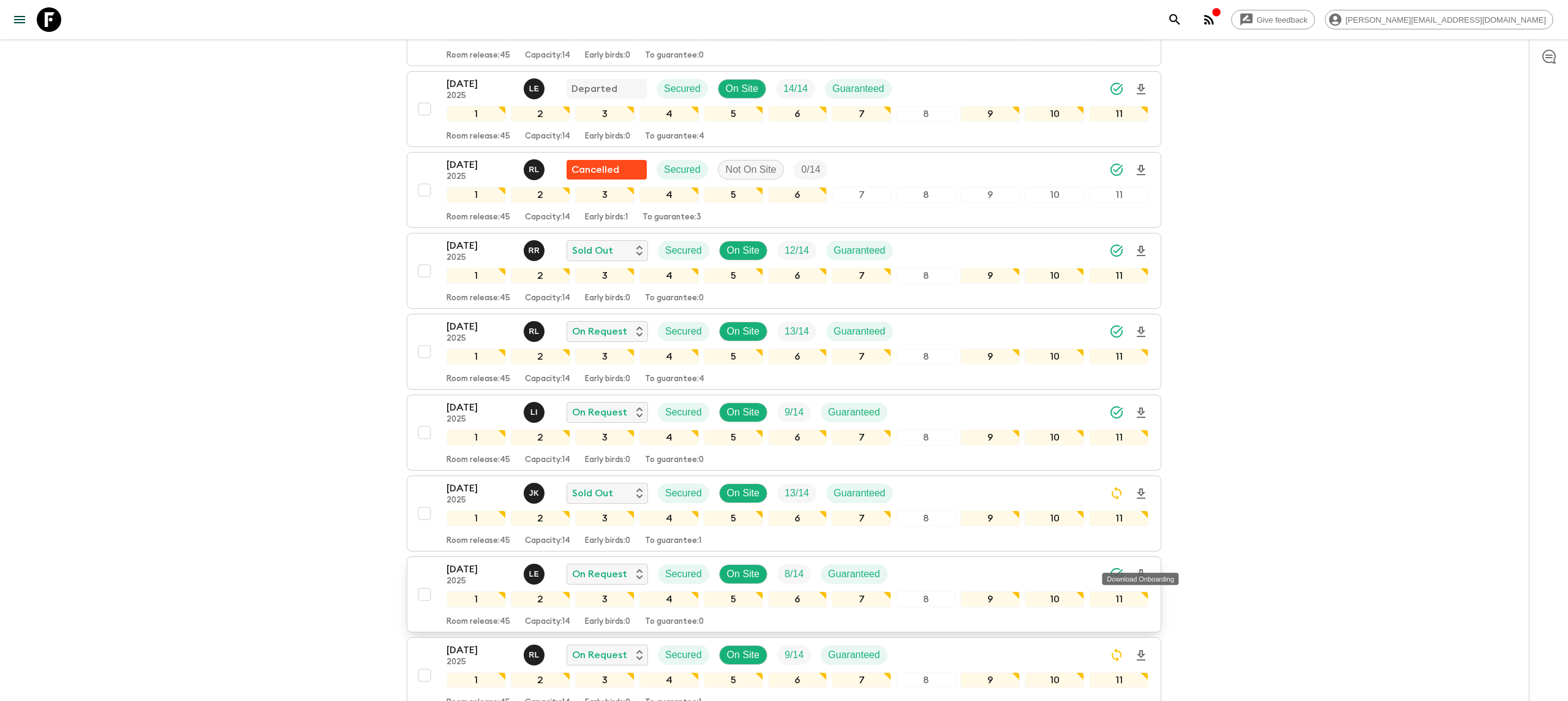
click at [1140, 567] on icon "Download Onboarding" at bounding box center [1140, 574] width 14 height 14
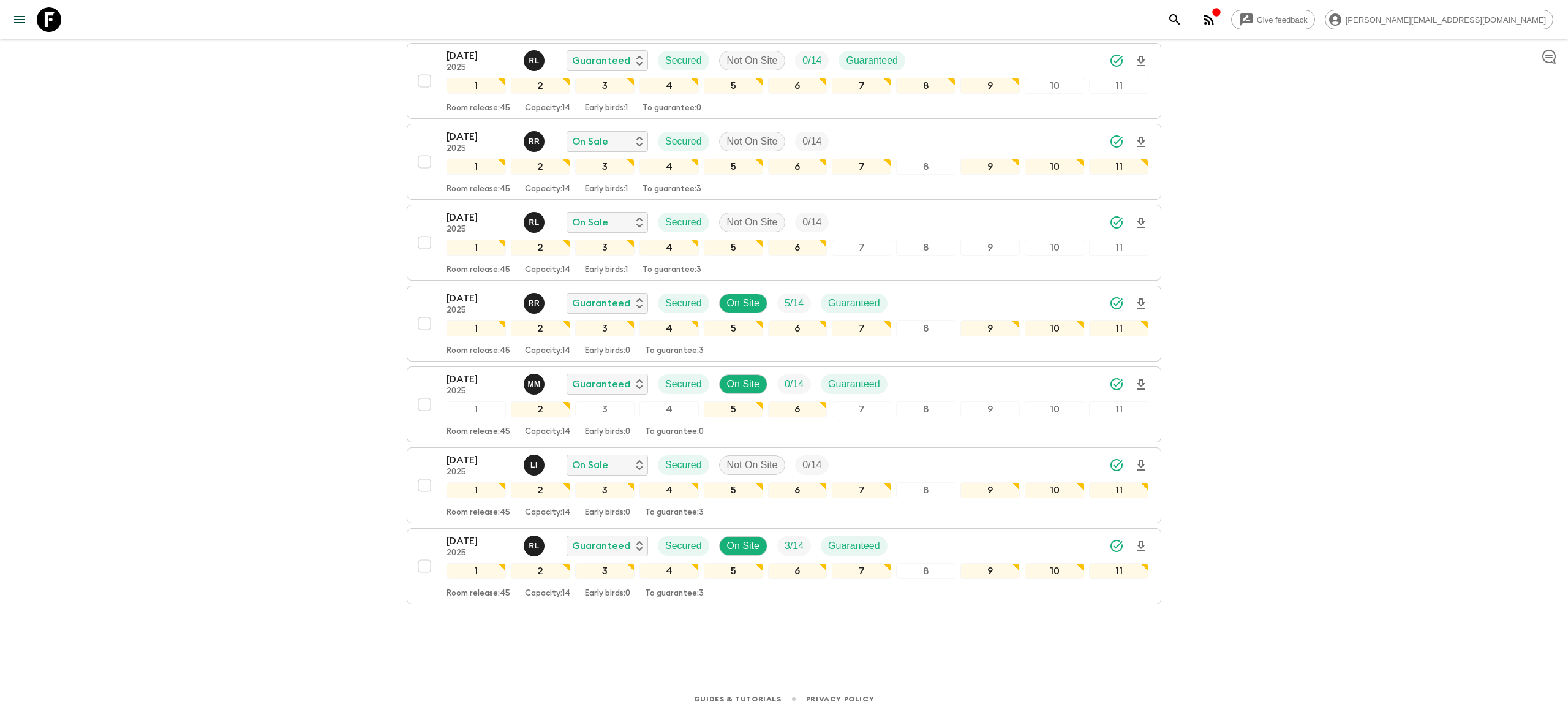
scroll to position [1442, 0]
